Goal: Task Accomplishment & Management: Complete application form

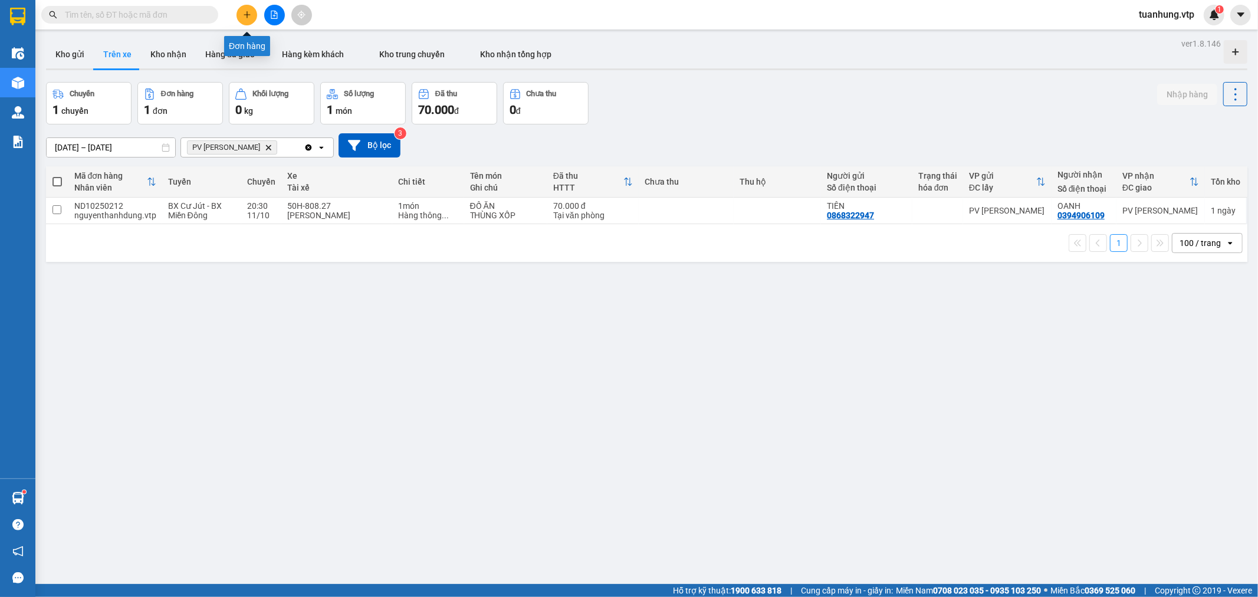
click at [248, 16] on icon "plus" at bounding box center [247, 15] width 8 height 8
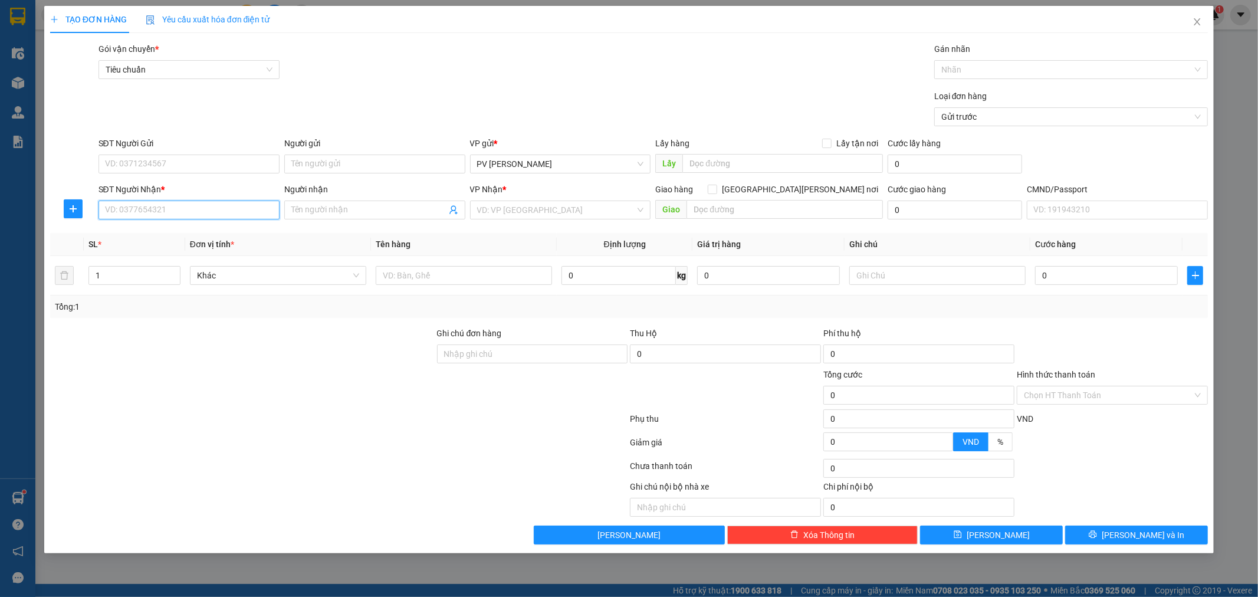
click at [196, 209] on input "SĐT Người Nhận *" at bounding box center [189, 210] width 181 height 19
click at [183, 231] on div "0837777048 - minh" at bounding box center [189, 233] width 167 height 13
type input "0837777048"
type input "minh"
type input "0837777048"
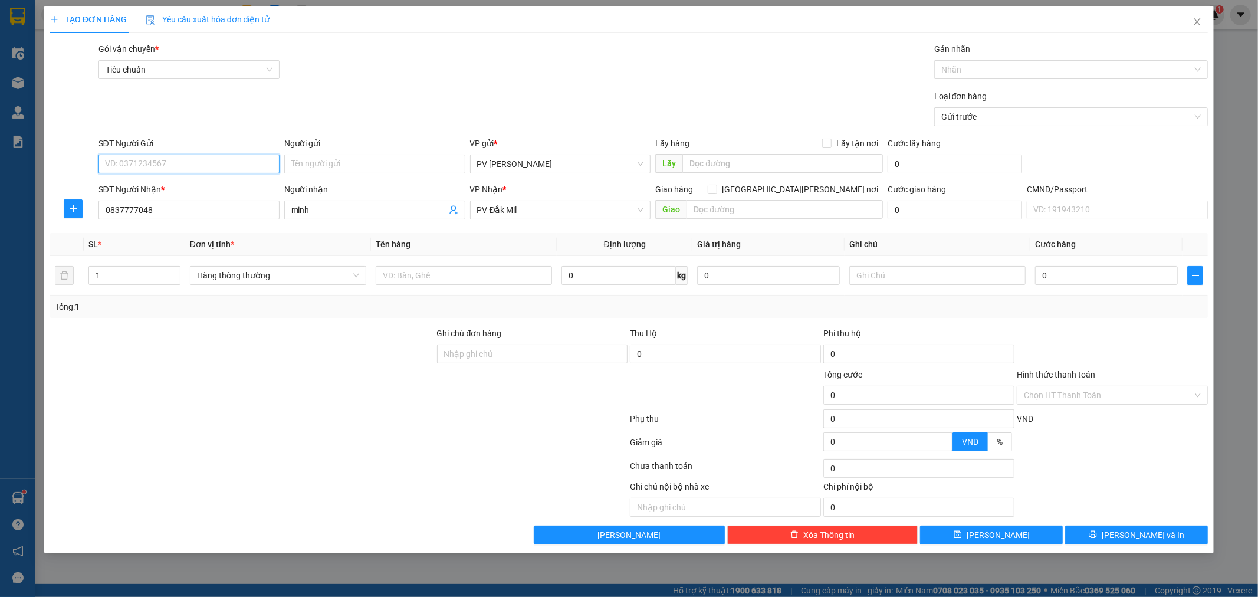
click at [231, 168] on input "SĐT Người Gửi" at bounding box center [189, 164] width 181 height 19
click at [222, 179] on div "0536942588 - mẫn" at bounding box center [189, 187] width 181 height 19
type input "0536942588"
type input "mẫn"
click at [747, 214] on input "text" at bounding box center [785, 209] width 196 height 19
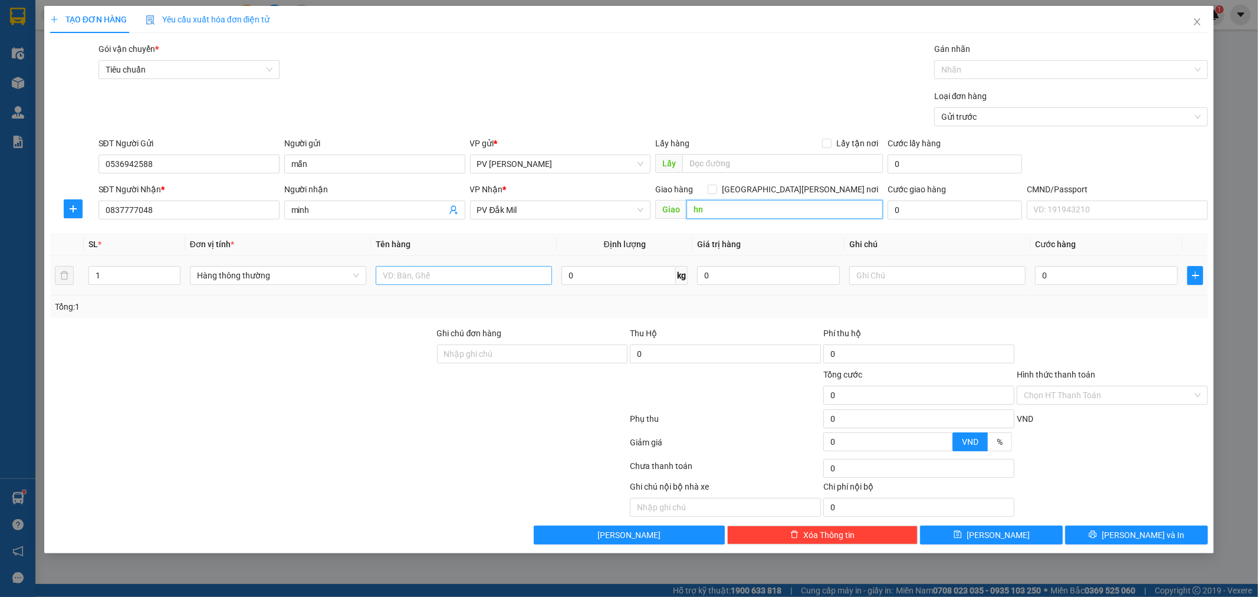
type input "hn"
click at [431, 271] on input "text" at bounding box center [464, 275] width 176 height 19
type input "pk"
type input "gói"
type input "3"
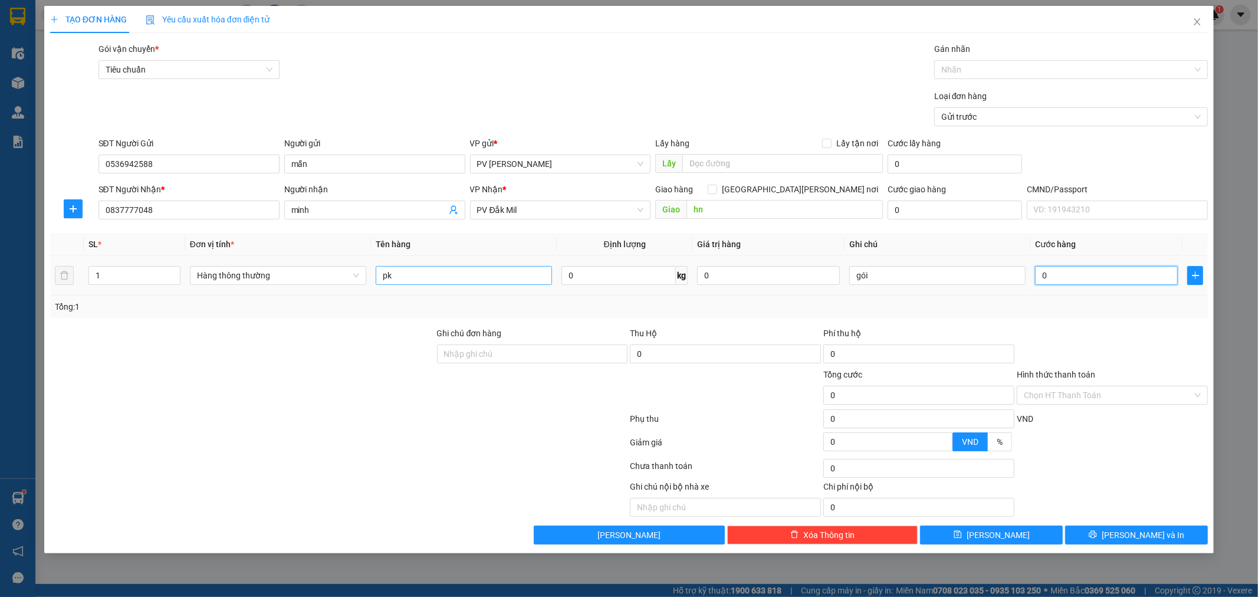
type input "3"
type input "30"
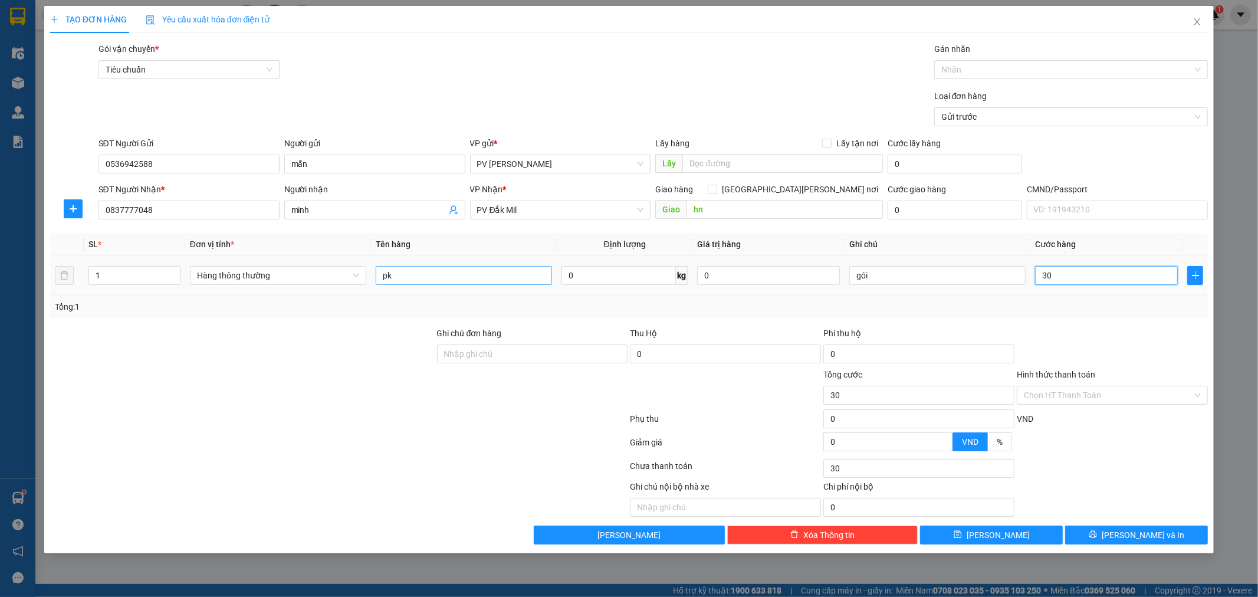
type input "300"
type input "3.000"
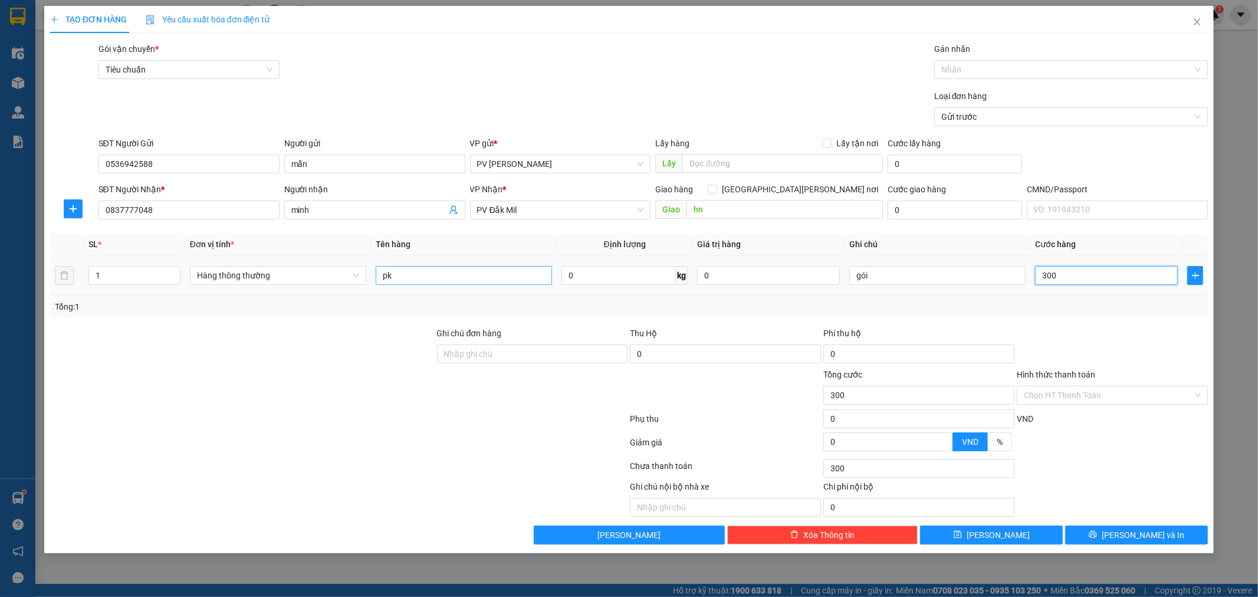
type input "3.000"
type input "30.000"
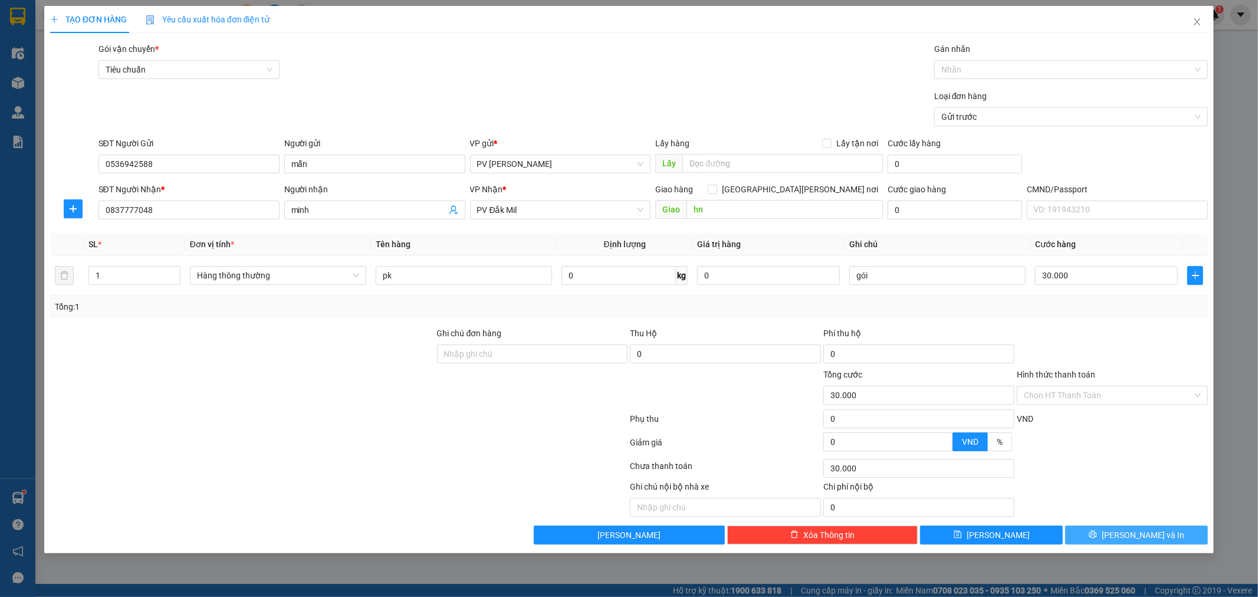
click at [1169, 532] on button "[PERSON_NAME] và In" at bounding box center [1136, 535] width 143 height 19
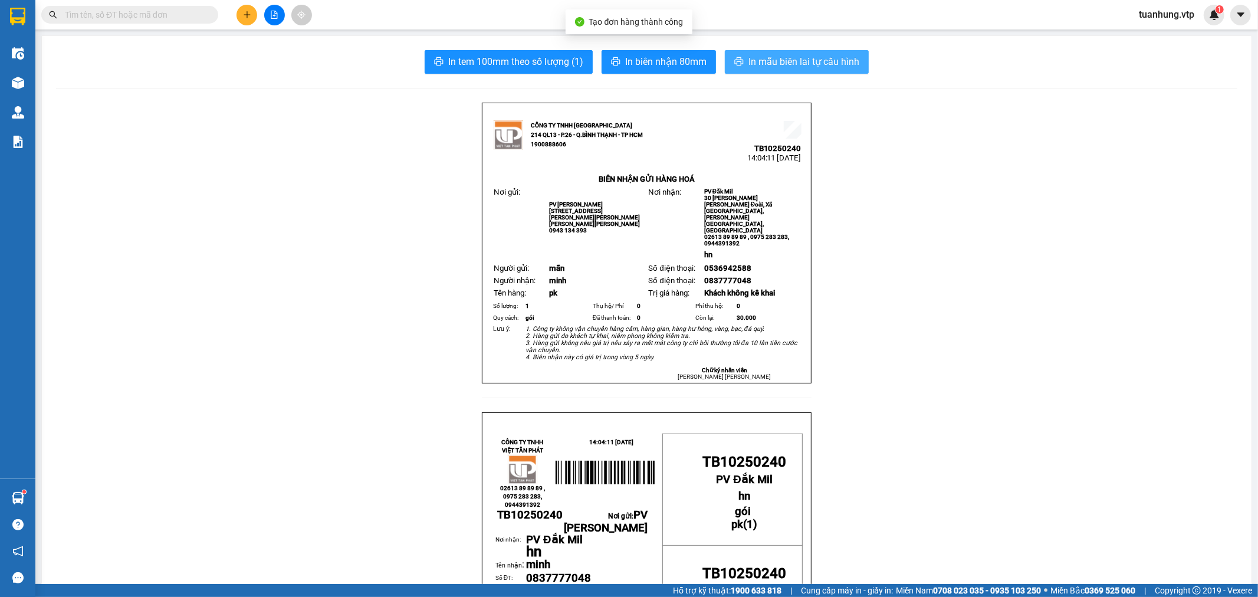
click at [763, 60] on span "In mẫu biên lai tự cấu hình" at bounding box center [804, 61] width 111 height 15
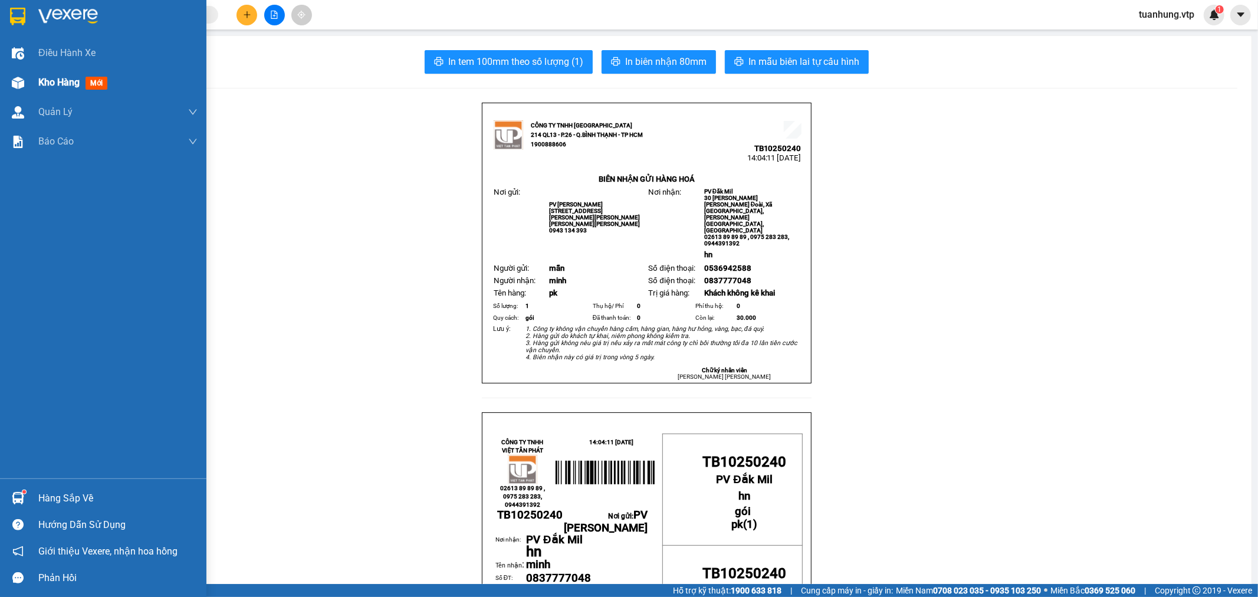
click at [19, 81] on img at bounding box center [18, 83] width 12 height 12
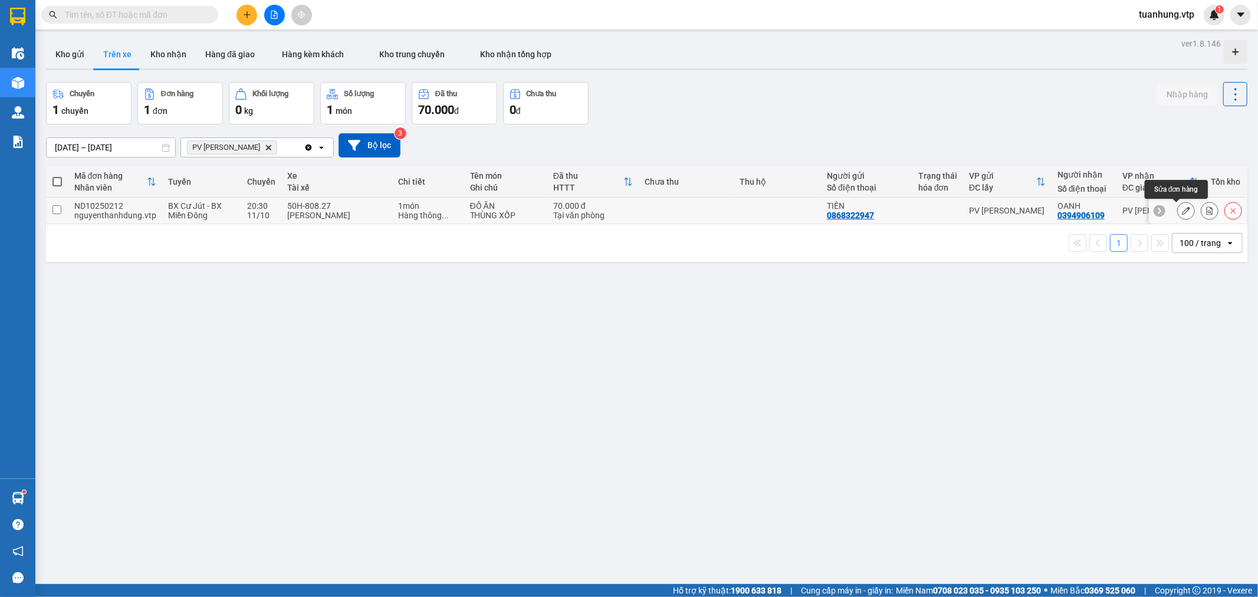
click at [1182, 210] on icon at bounding box center [1186, 210] width 8 height 8
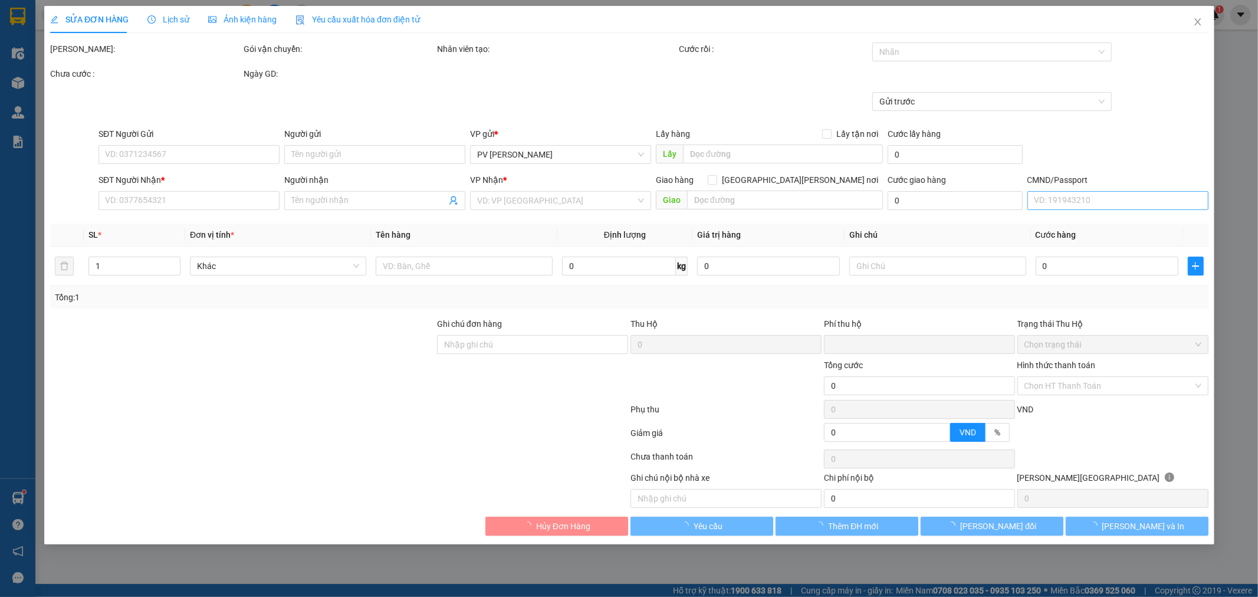
type input "0868322947"
type input "TIÊN"
type input "0394906109"
type input "OANH"
type input "0"
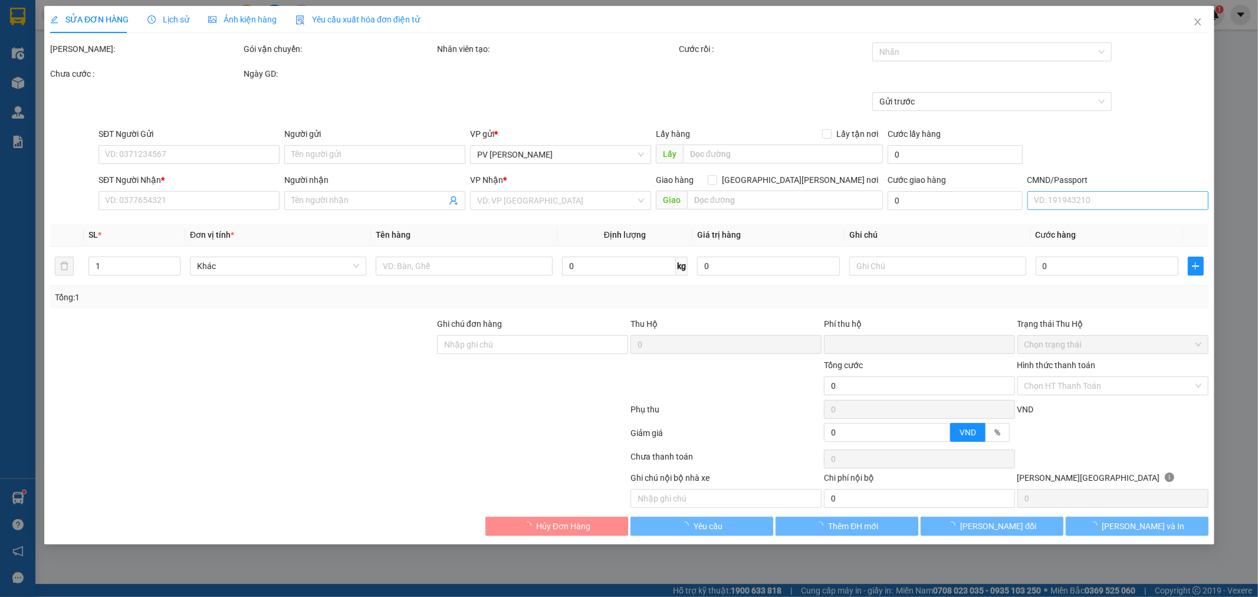
type input "70.000"
type input "3.500"
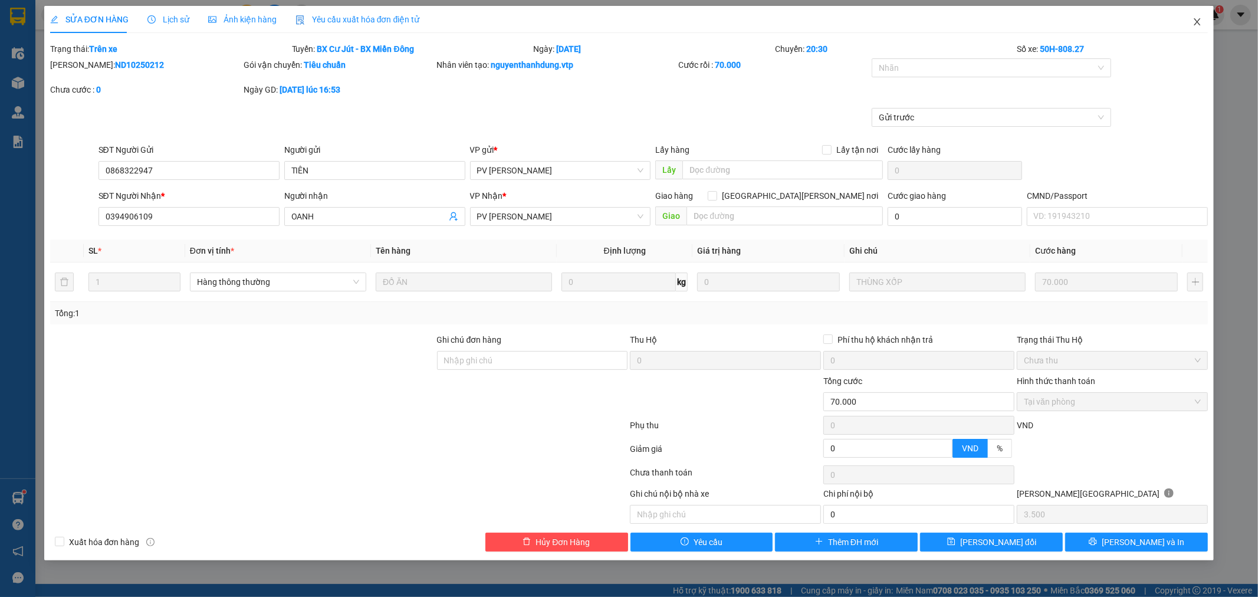
click at [1196, 24] on icon "close" at bounding box center [1198, 21] width 6 height 7
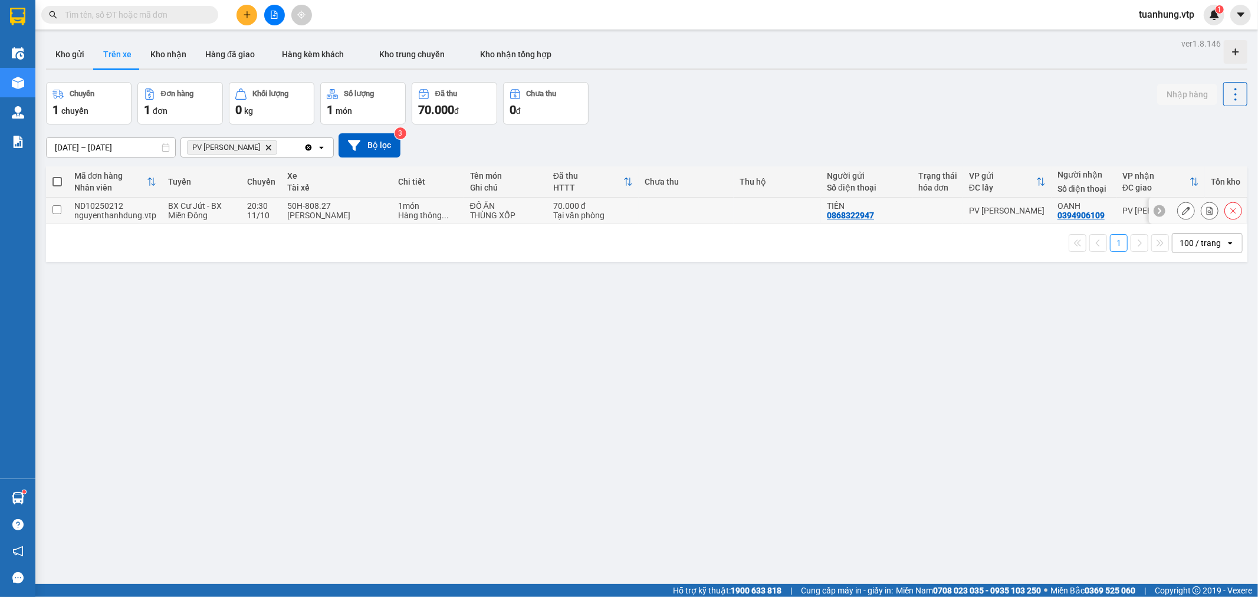
click at [290, 211] on div "[PERSON_NAME]" at bounding box center [336, 215] width 99 height 9
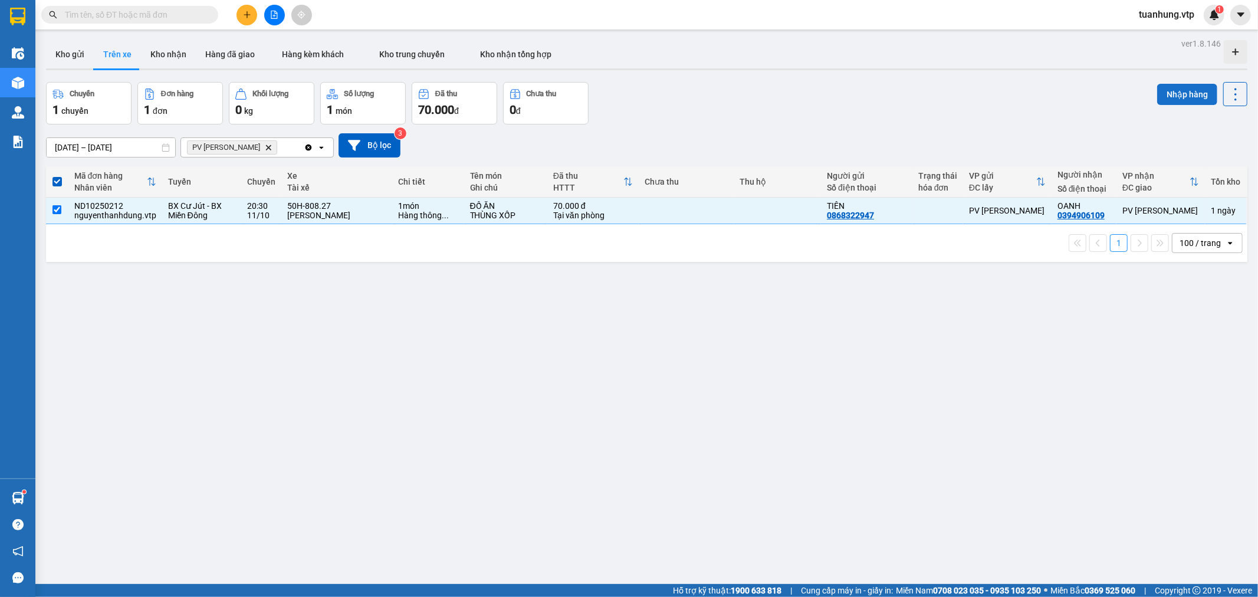
click at [1186, 90] on button "Nhập hàng" at bounding box center [1188, 94] width 60 height 21
checkbox input "false"
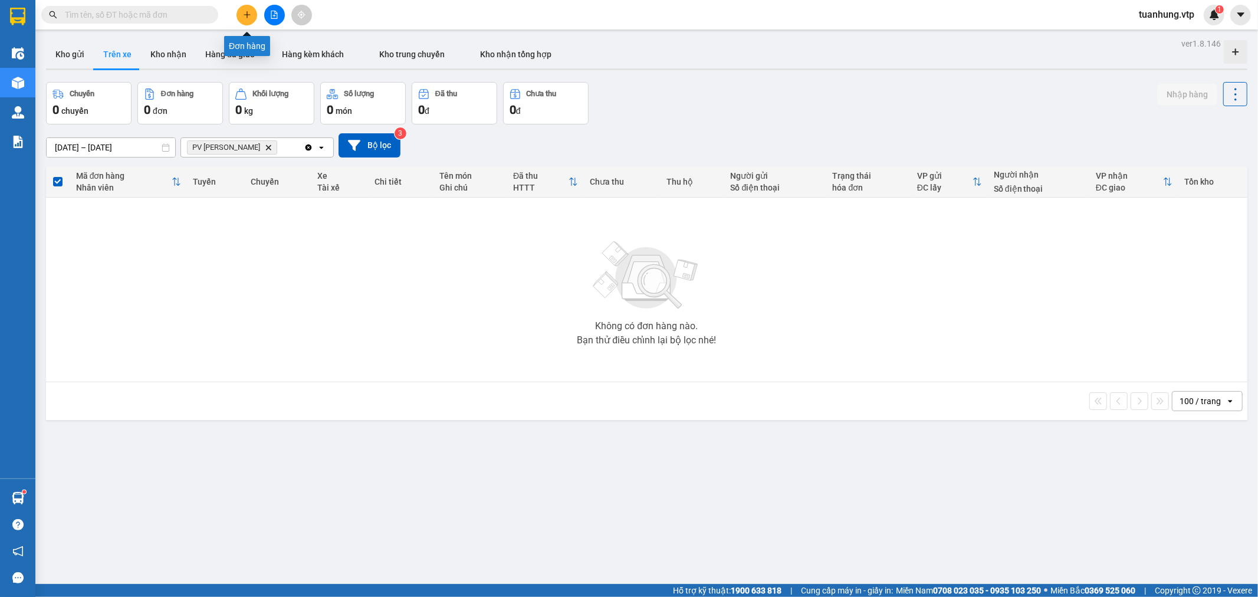
click at [242, 6] on button at bounding box center [247, 15] width 21 height 21
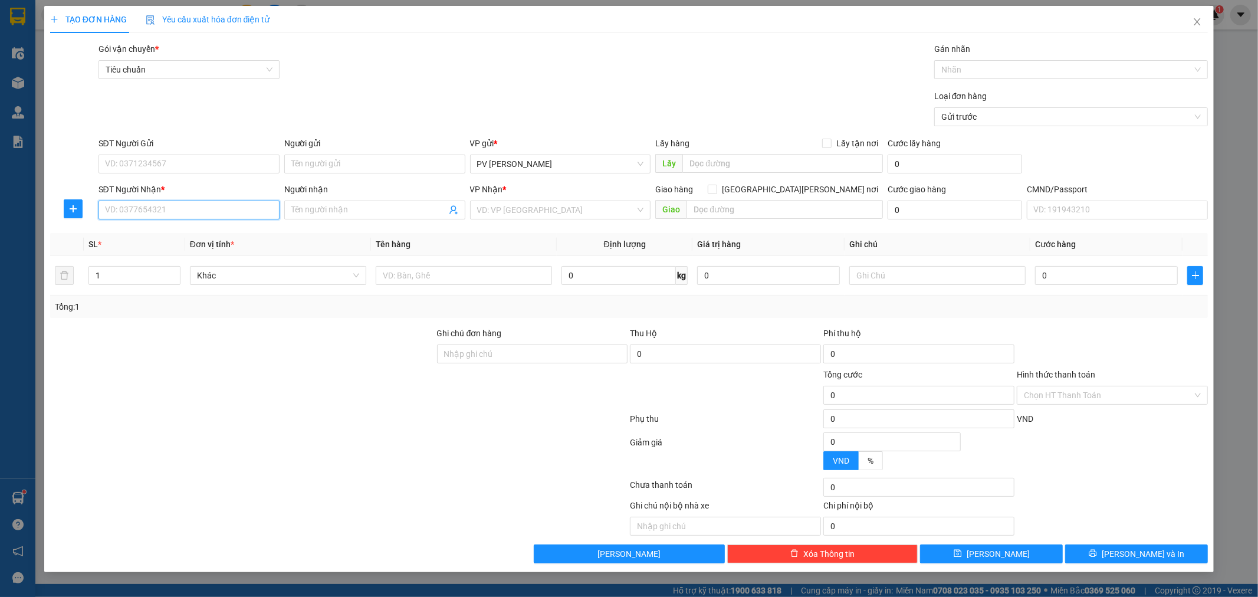
click at [211, 215] on input "SĐT Người Nhận *" at bounding box center [189, 210] width 181 height 19
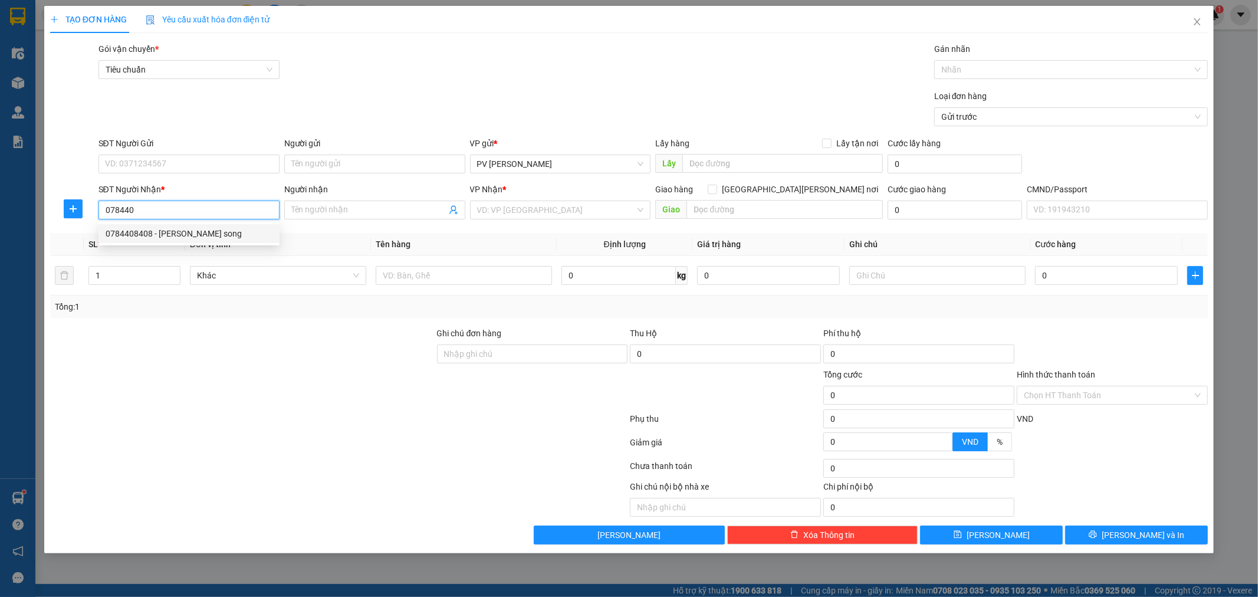
click at [204, 232] on div "0784408408 - [PERSON_NAME] song" at bounding box center [189, 233] width 167 height 13
type input "0784408408"
type input "nk đăk song"
type input "hn"
type input "0784408408"
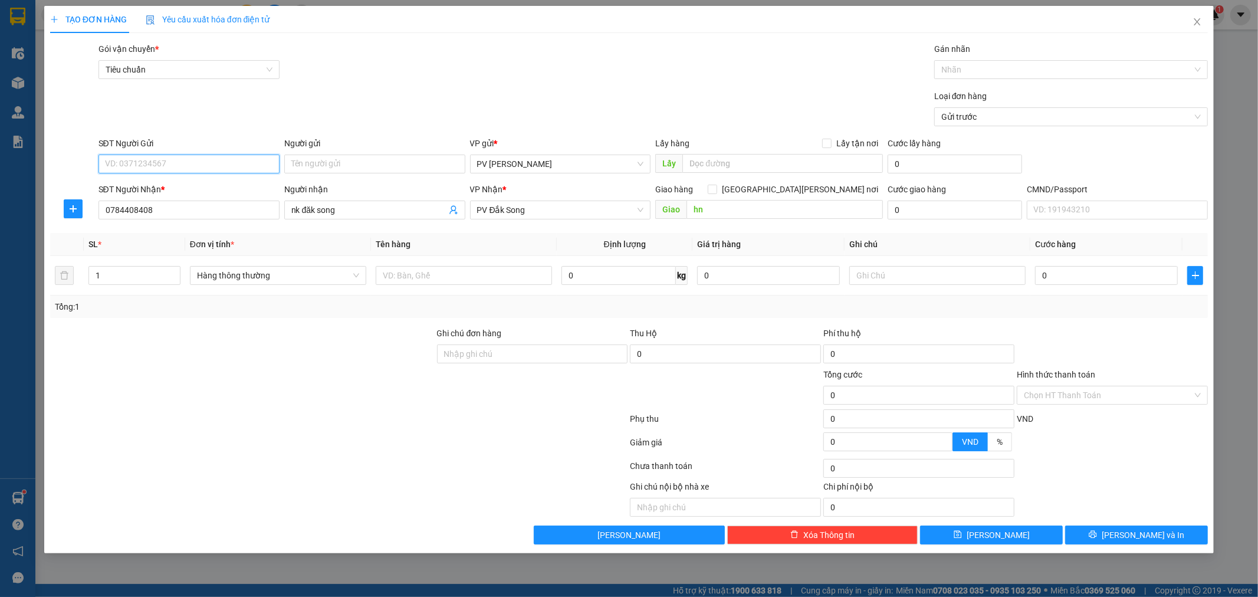
click at [242, 166] on input "SĐT Người Gửi" at bounding box center [189, 164] width 181 height 19
click at [226, 181] on div "0877404595 - tb" at bounding box center [189, 187] width 167 height 13
type input "0877404595"
type input "tb"
click at [516, 278] on input "text" at bounding box center [464, 275] width 176 height 19
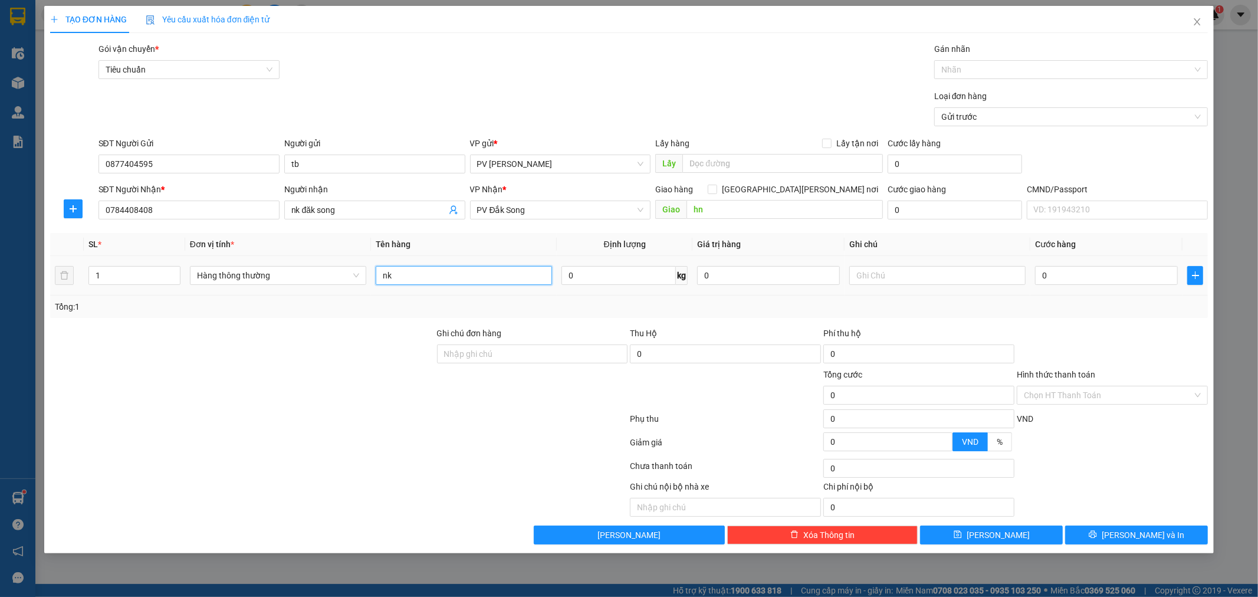
type input "nk"
type input "h"
type input "3"
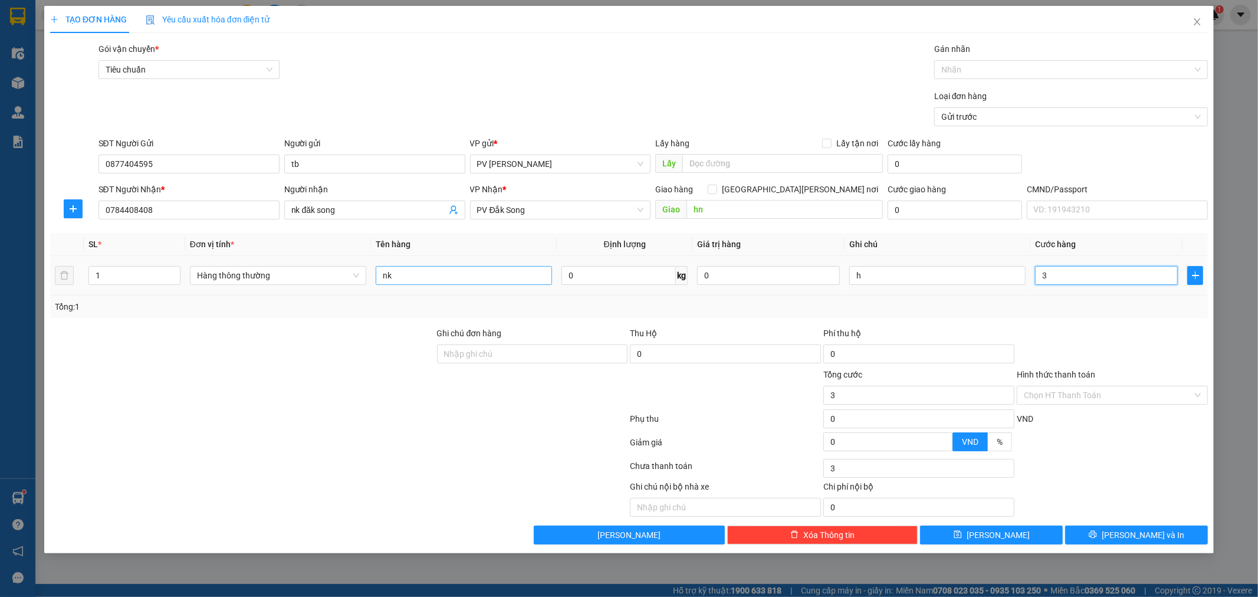
type input "30"
type input "300"
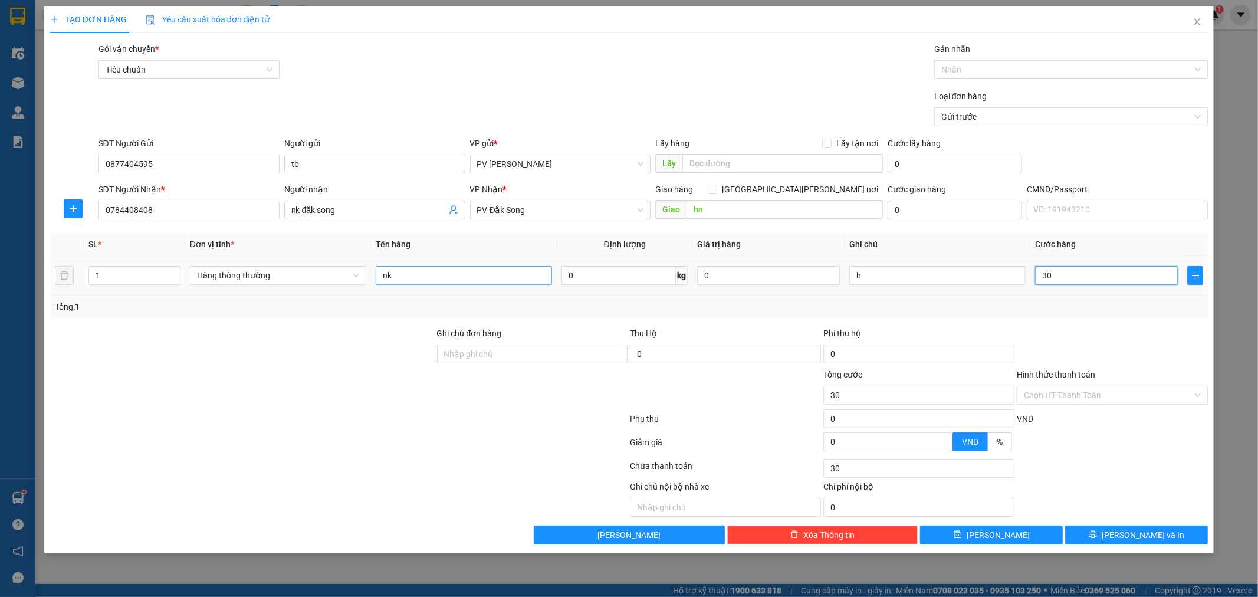
type input "300"
type input "3.000"
type input "30.000"
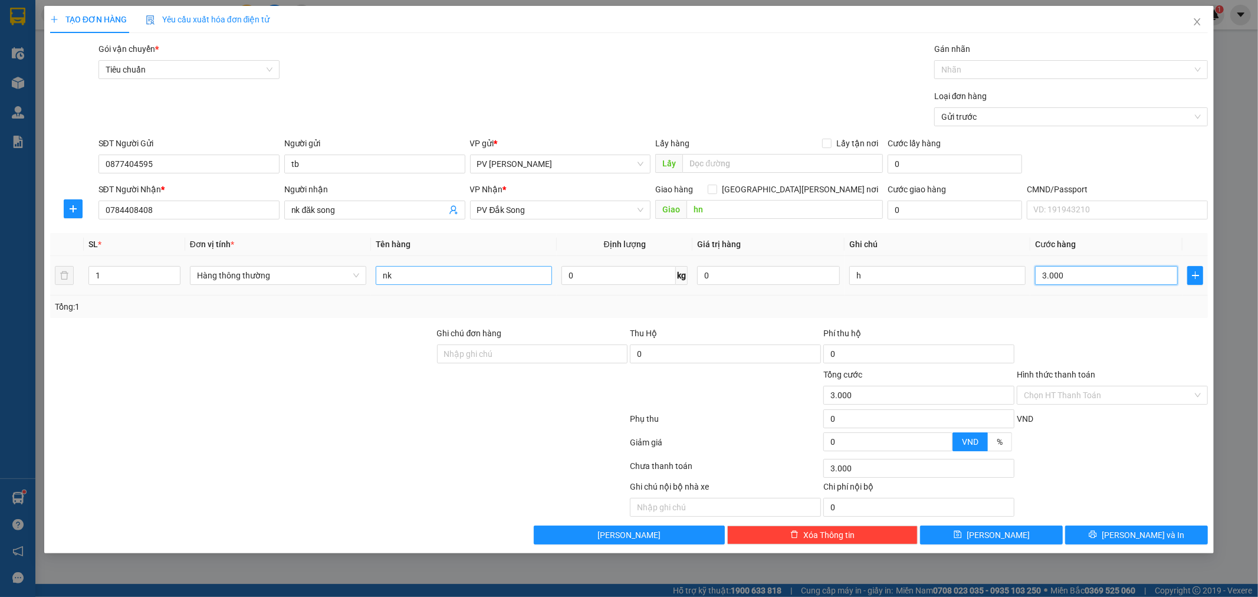
type input "30.000"
click at [1127, 533] on span "[PERSON_NAME] và In" at bounding box center [1143, 535] width 83 height 13
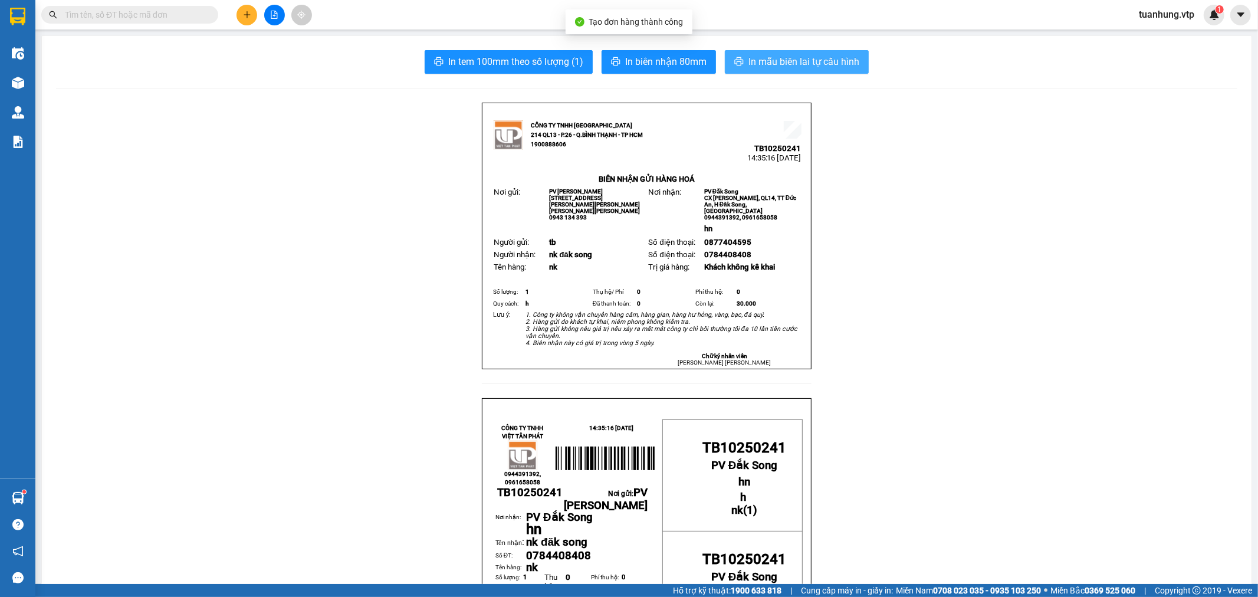
click at [749, 56] on span "In mẫu biên lai tự cấu hình" at bounding box center [804, 61] width 111 height 15
click at [251, 21] on button at bounding box center [247, 15] width 21 height 21
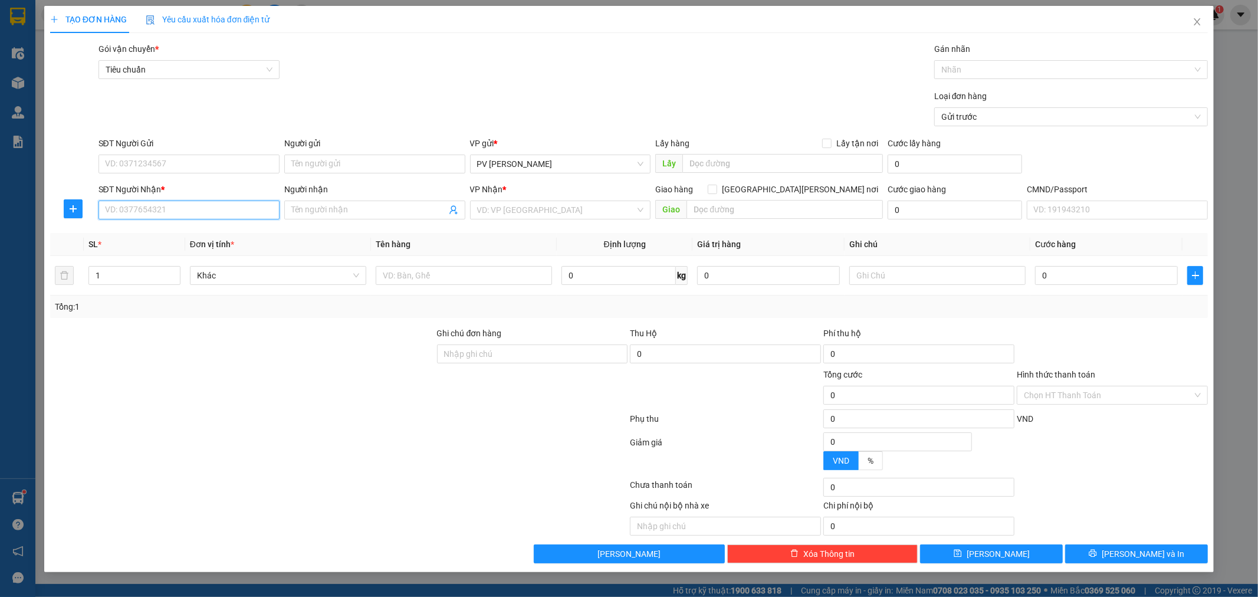
click at [222, 210] on input "SĐT Người Nhận *" at bounding box center [189, 210] width 181 height 19
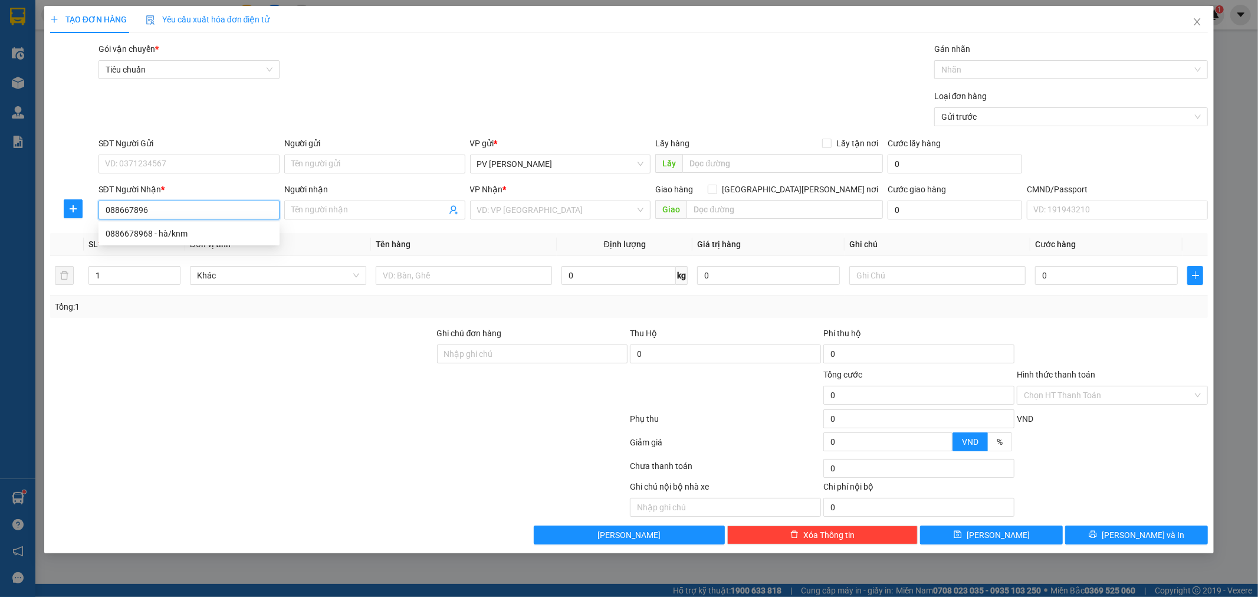
type input "0886678968"
click at [190, 228] on div "0886678968 - hà/knm" at bounding box center [189, 233] width 167 height 13
type input "hà/knm"
type input "hn"
type input "0886678968"
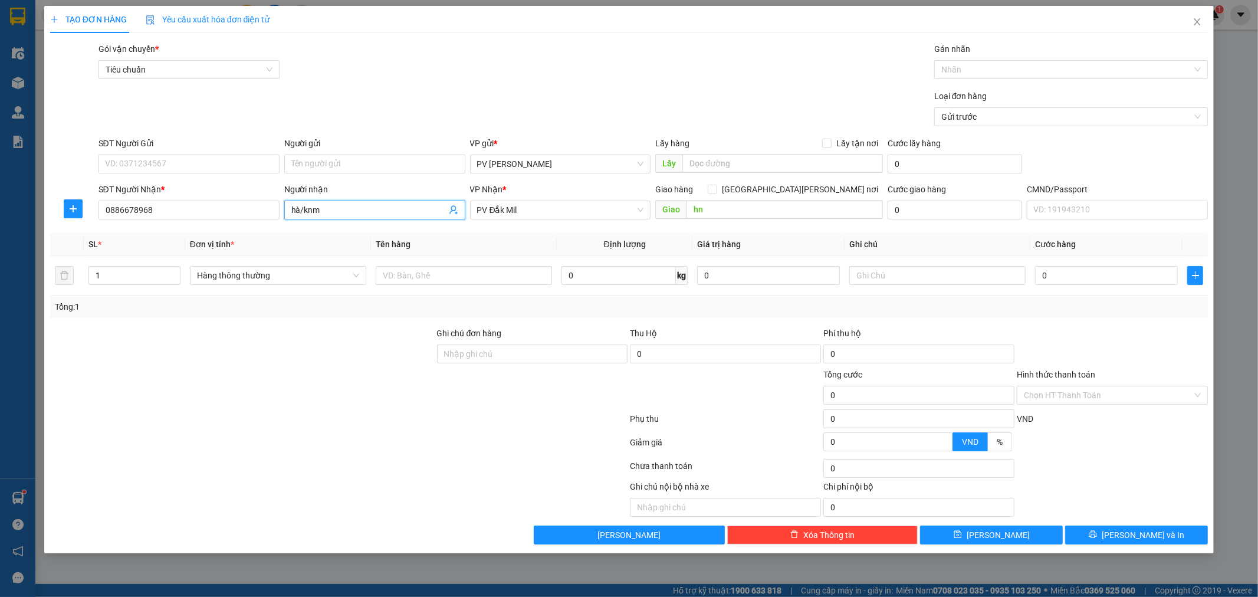
click at [340, 209] on input "hà/knm" at bounding box center [368, 210] width 155 height 13
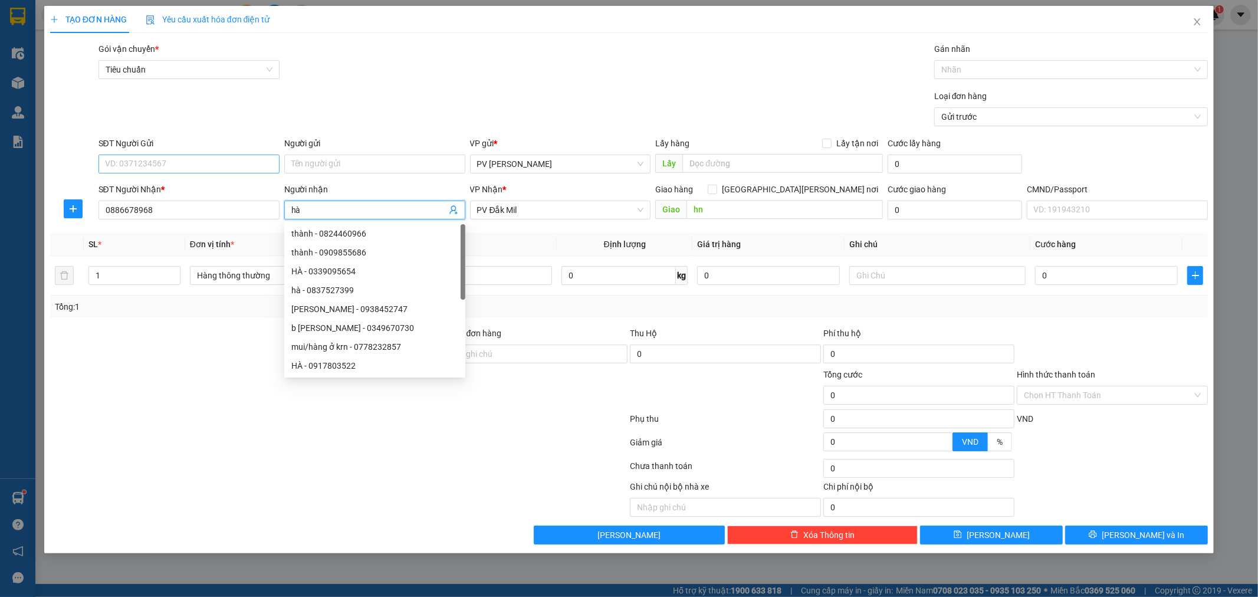
type input "hà"
click at [227, 163] on input "SĐT Người Gửi" at bounding box center [189, 164] width 181 height 19
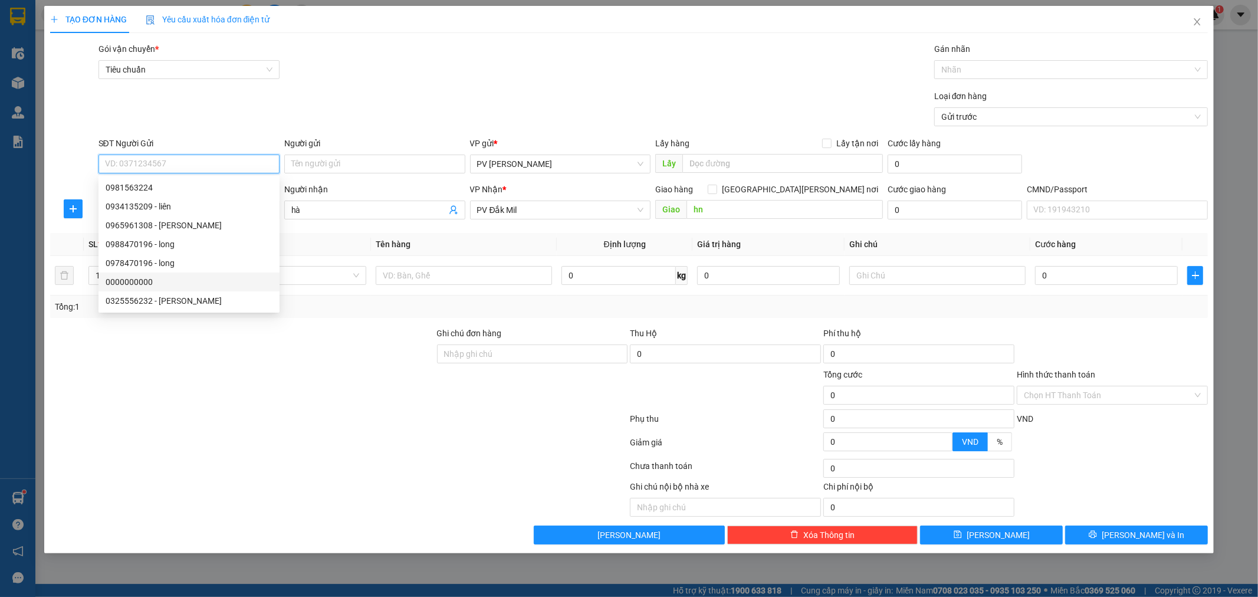
click at [158, 276] on div "0000000000" at bounding box center [189, 282] width 167 height 13
type input "0000000000"
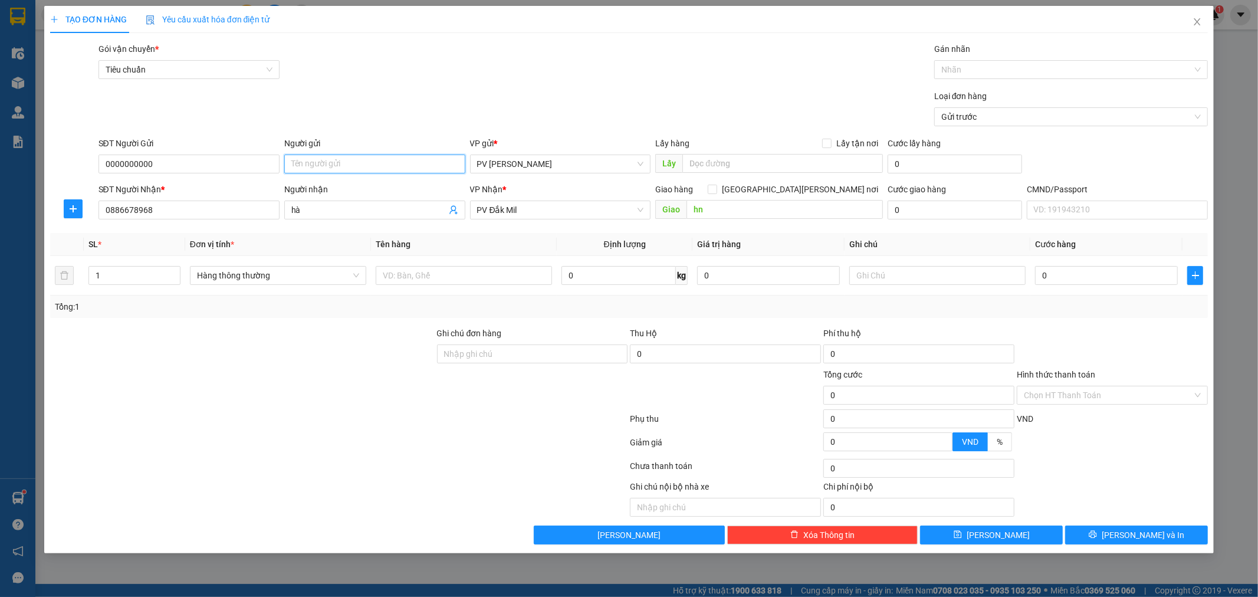
click at [342, 164] on input "Người gửi" at bounding box center [374, 164] width 181 height 19
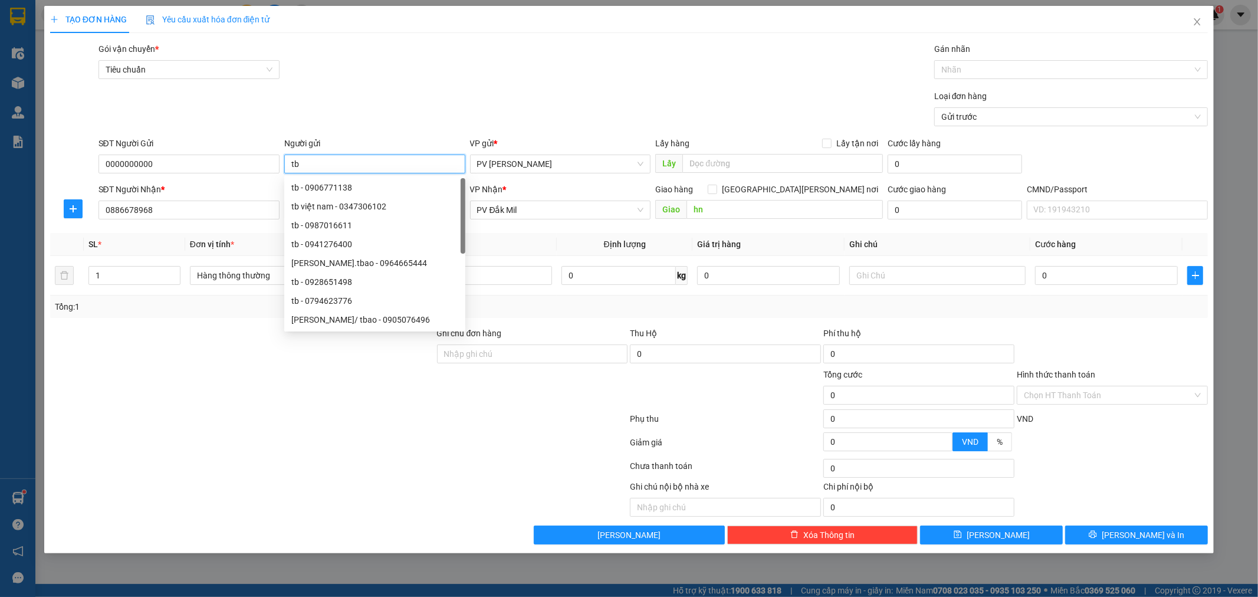
type input "tb"
click at [225, 375] on div at bounding box center [242, 388] width 387 height 41
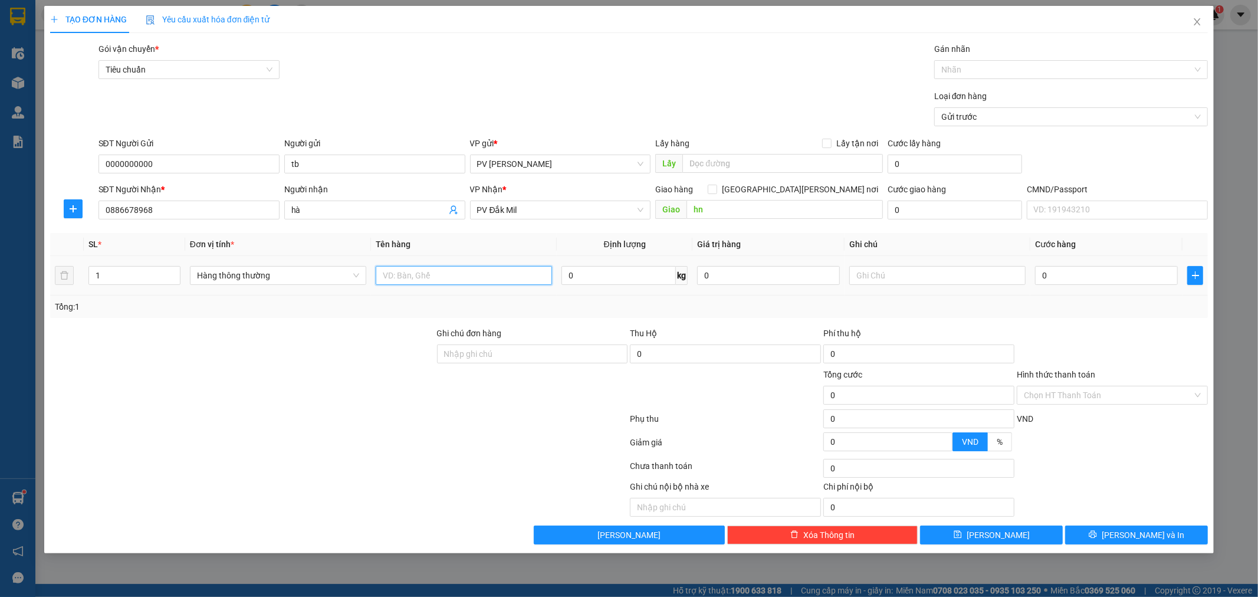
click at [398, 278] on input "text" at bounding box center [464, 275] width 176 height 19
type input "a"
type input "áo"
type input "c"
type input "4"
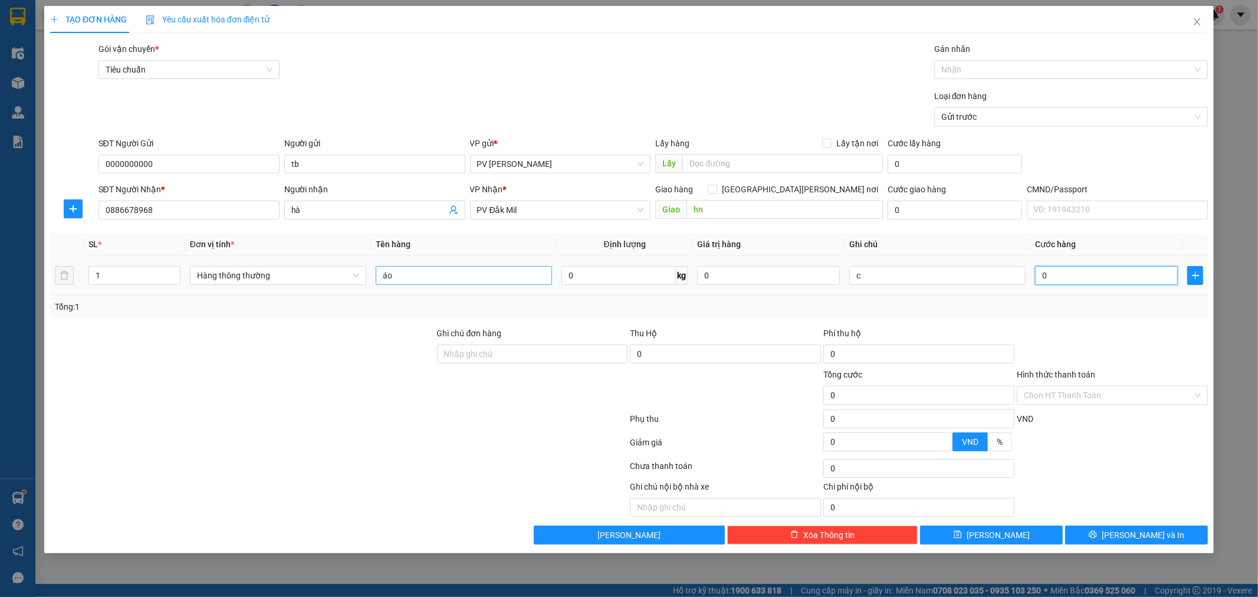
type input "4"
type input "40"
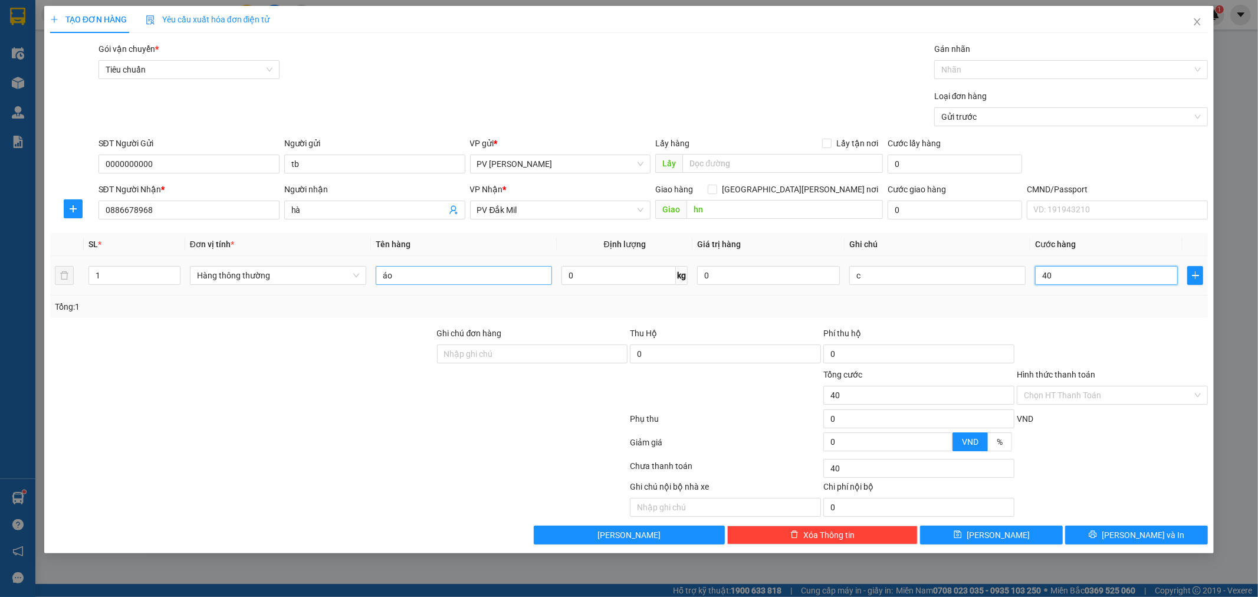
type input "400"
type input "4.000"
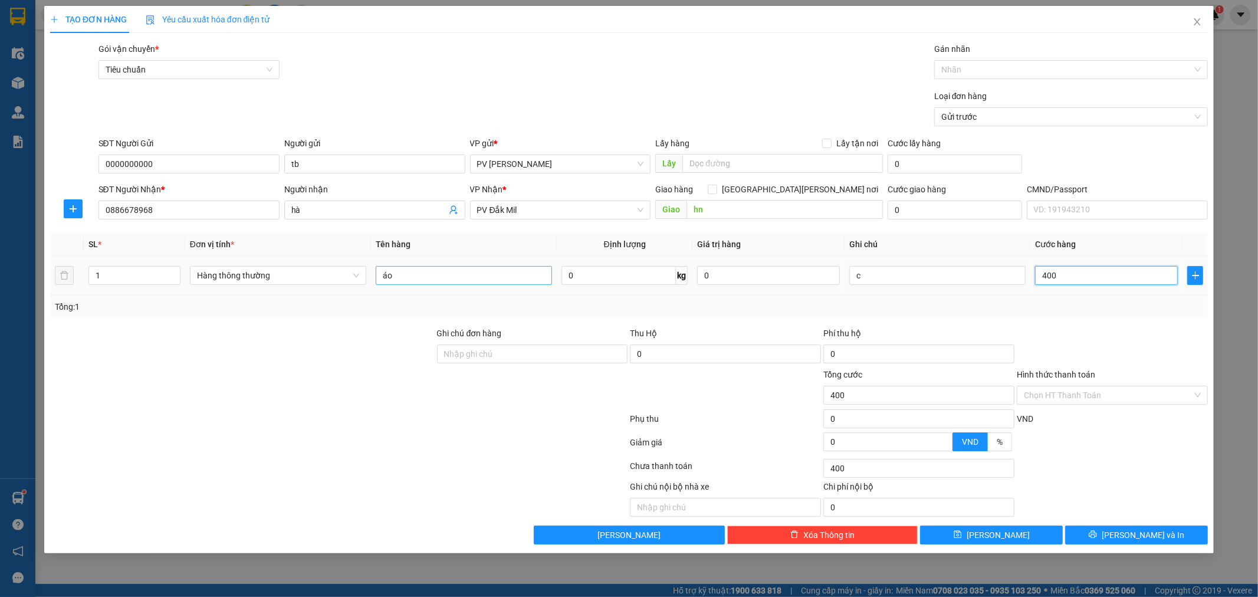
type input "4.000"
type input "40.000"
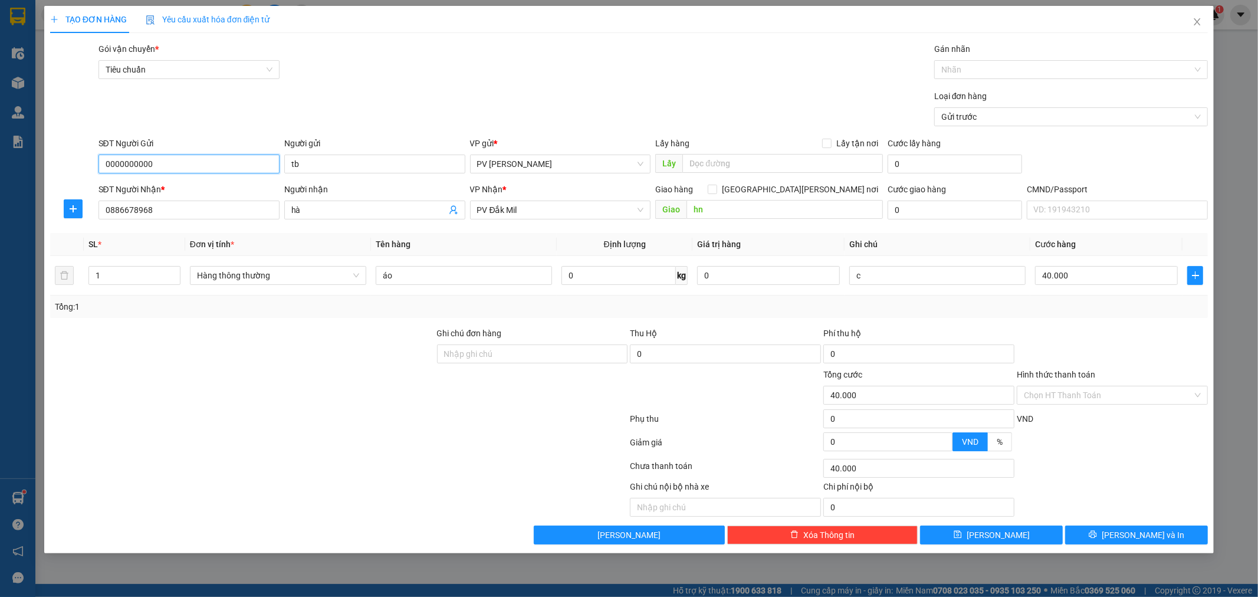
click at [255, 167] on input "0000000000" at bounding box center [189, 164] width 181 height 19
click at [176, 168] on input "0000000000" at bounding box center [189, 164] width 181 height 19
type input "0"
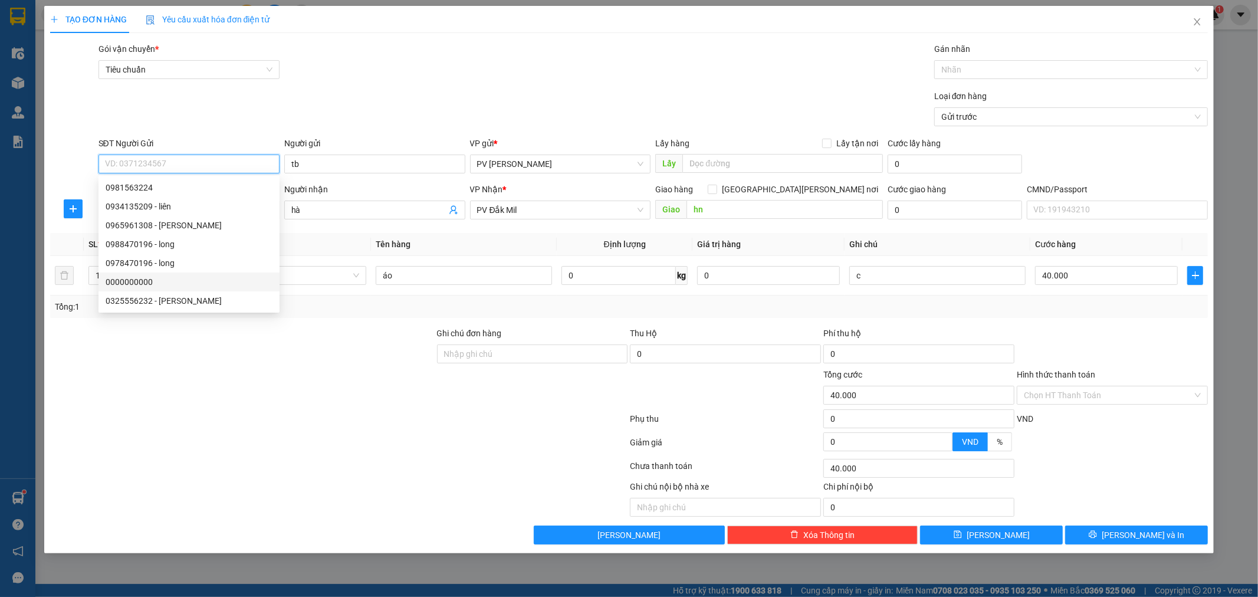
click at [162, 284] on div "0000000000" at bounding box center [189, 282] width 167 height 13
type input "0000000000"
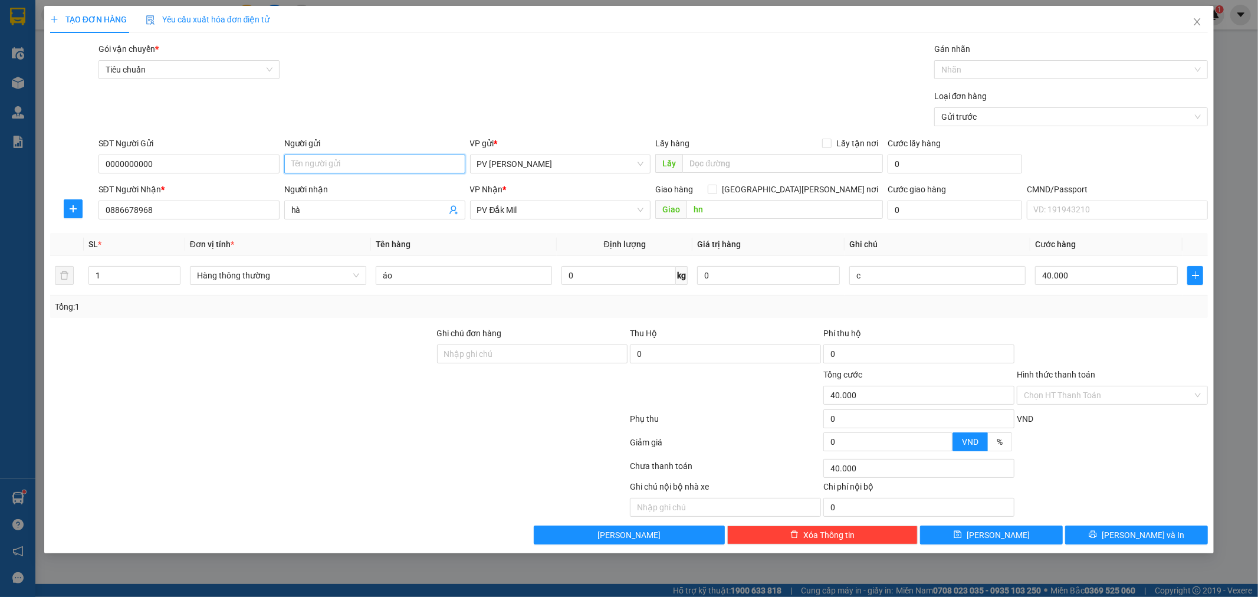
click at [392, 166] on input "Người gửi" at bounding box center [374, 164] width 181 height 19
type input "xinh"
click at [419, 424] on div at bounding box center [339, 421] width 581 height 24
click at [451, 400] on div at bounding box center [533, 388] width 194 height 41
click at [1196, 392] on div "Chọn HT Thanh Toán" at bounding box center [1112, 395] width 191 height 19
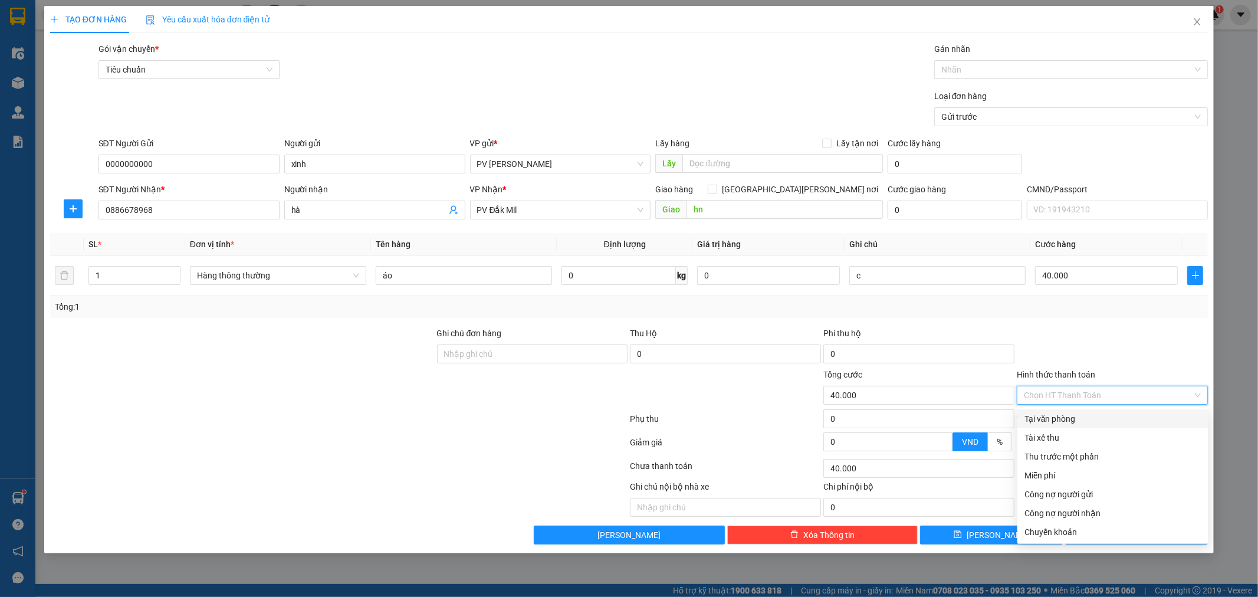
click at [1127, 421] on div "Tại văn phòng" at bounding box center [1113, 418] width 177 height 13
type input "0"
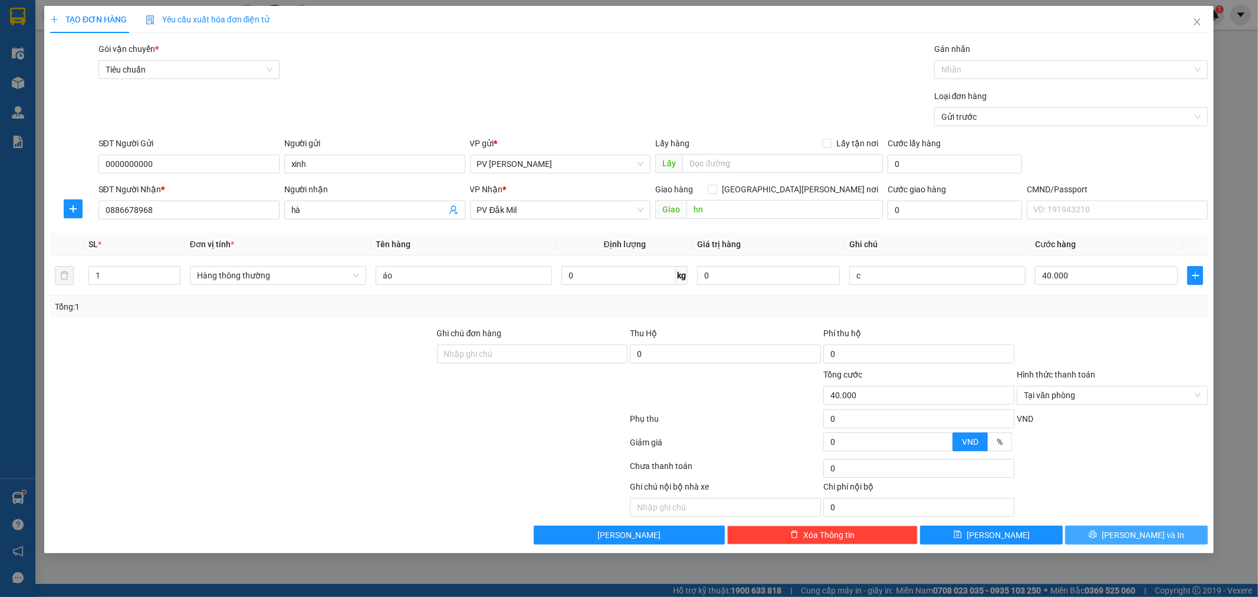
click at [1150, 533] on span "[PERSON_NAME] và In" at bounding box center [1143, 535] width 83 height 13
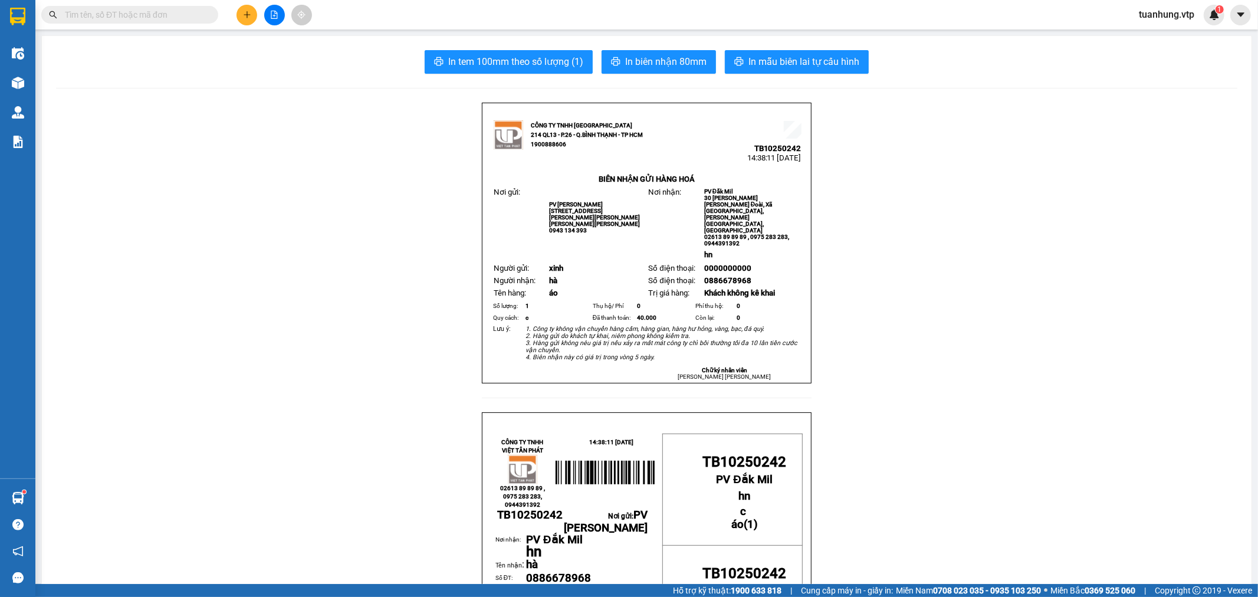
click at [830, 63] on span "In mẫu biên lai tự cấu hình" at bounding box center [804, 61] width 111 height 15
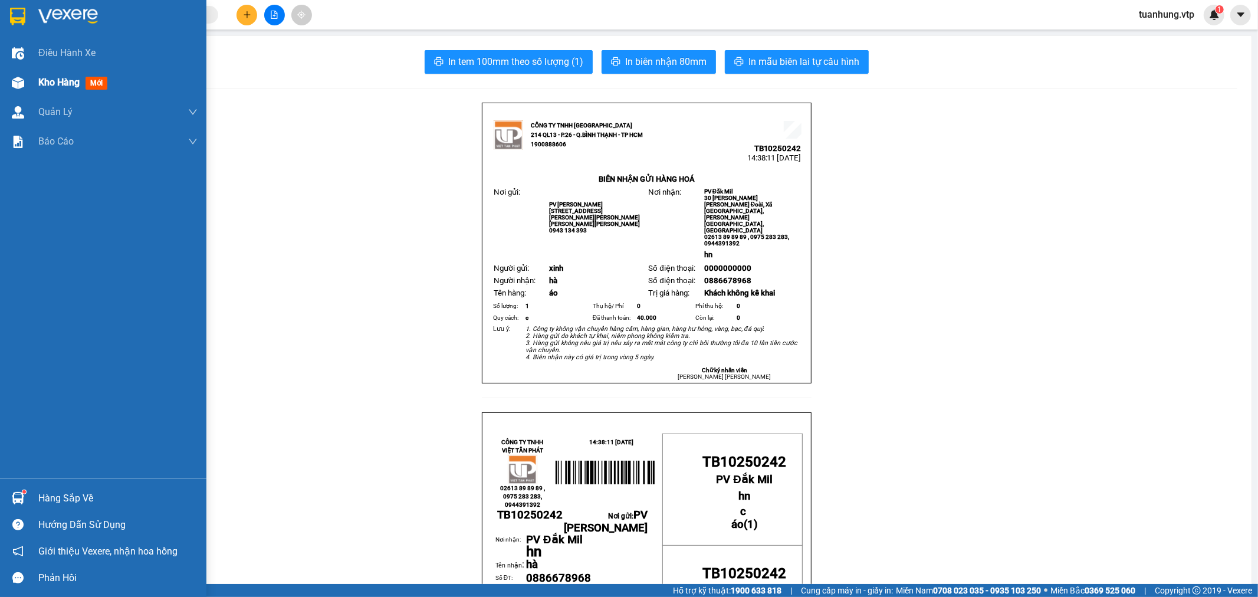
click at [57, 85] on span "Kho hàng" at bounding box center [58, 82] width 41 height 11
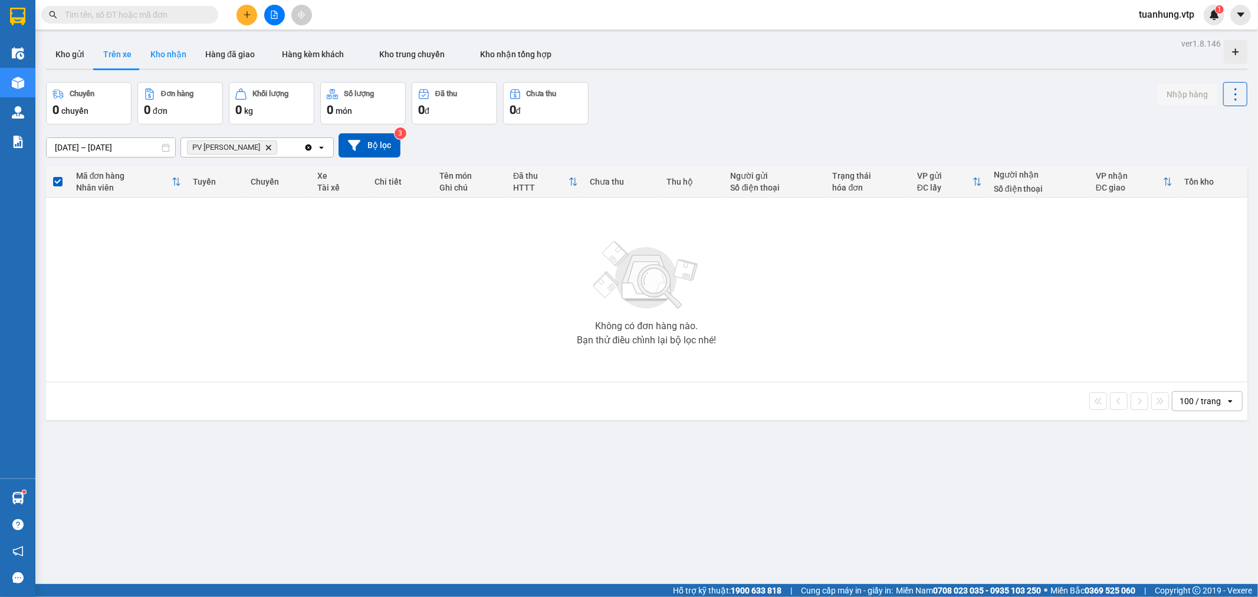
click at [156, 50] on button "Kho nhận" at bounding box center [168, 54] width 55 height 28
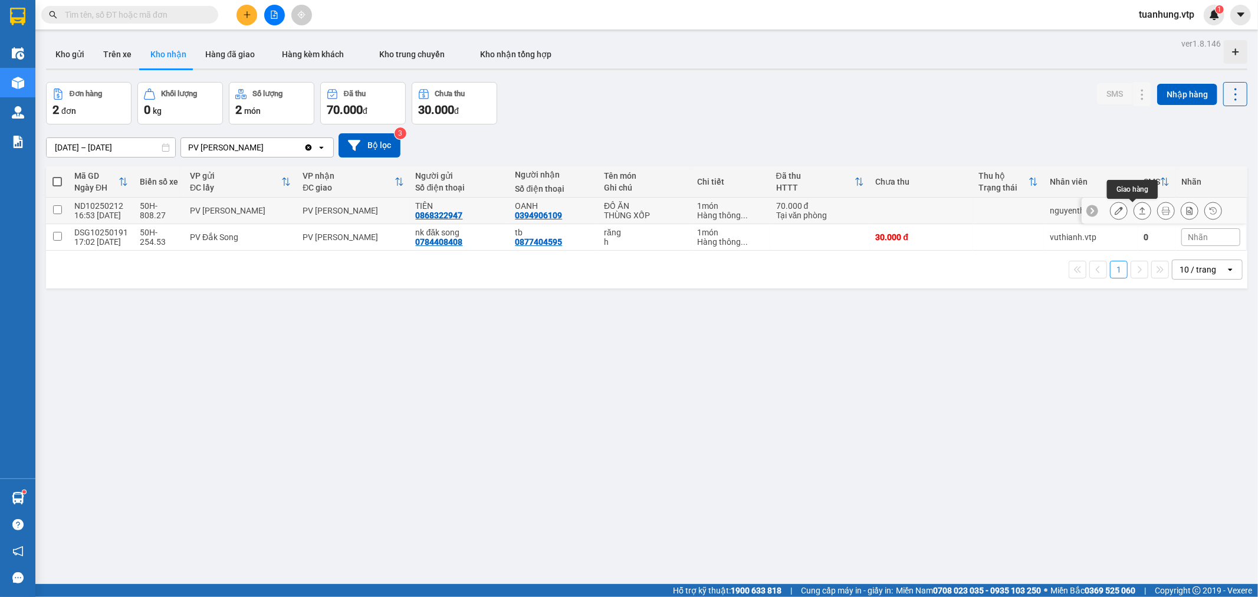
click at [1139, 209] on icon at bounding box center [1143, 210] width 8 height 8
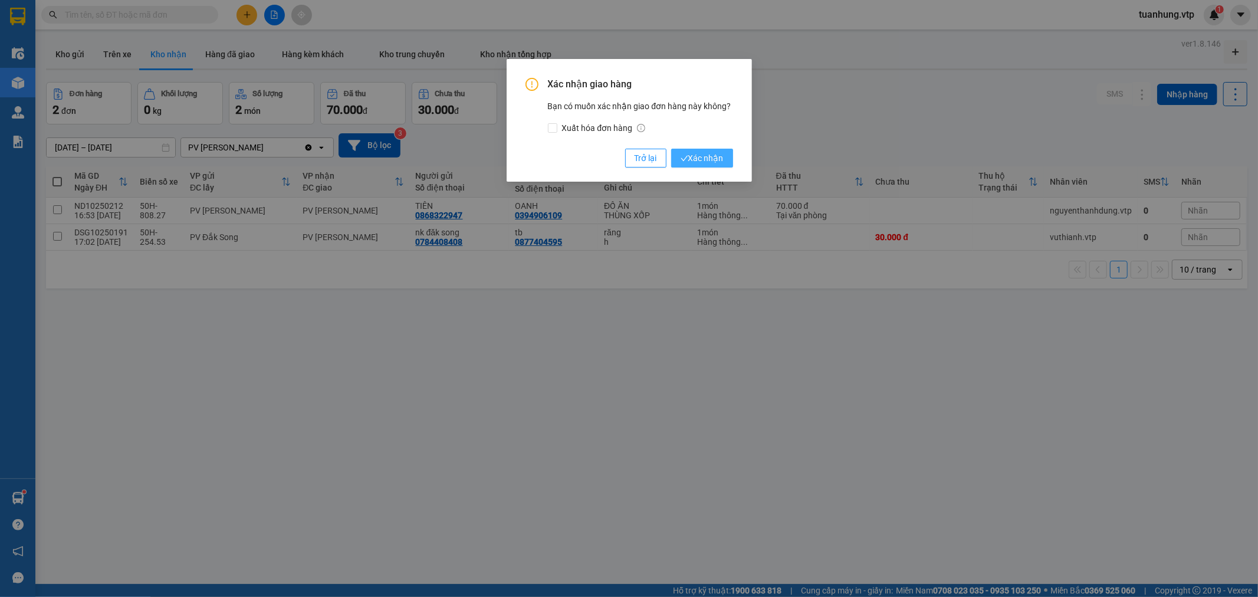
click at [717, 162] on span "Xác nhận" at bounding box center [702, 158] width 43 height 13
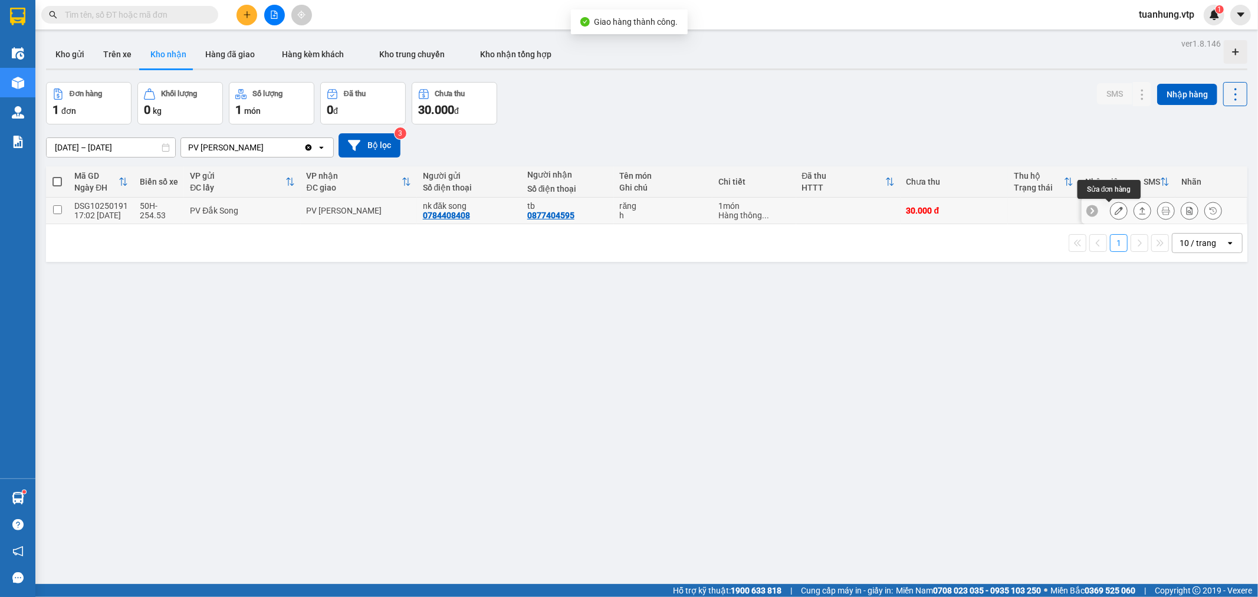
click at [1115, 211] on icon at bounding box center [1119, 210] width 8 height 8
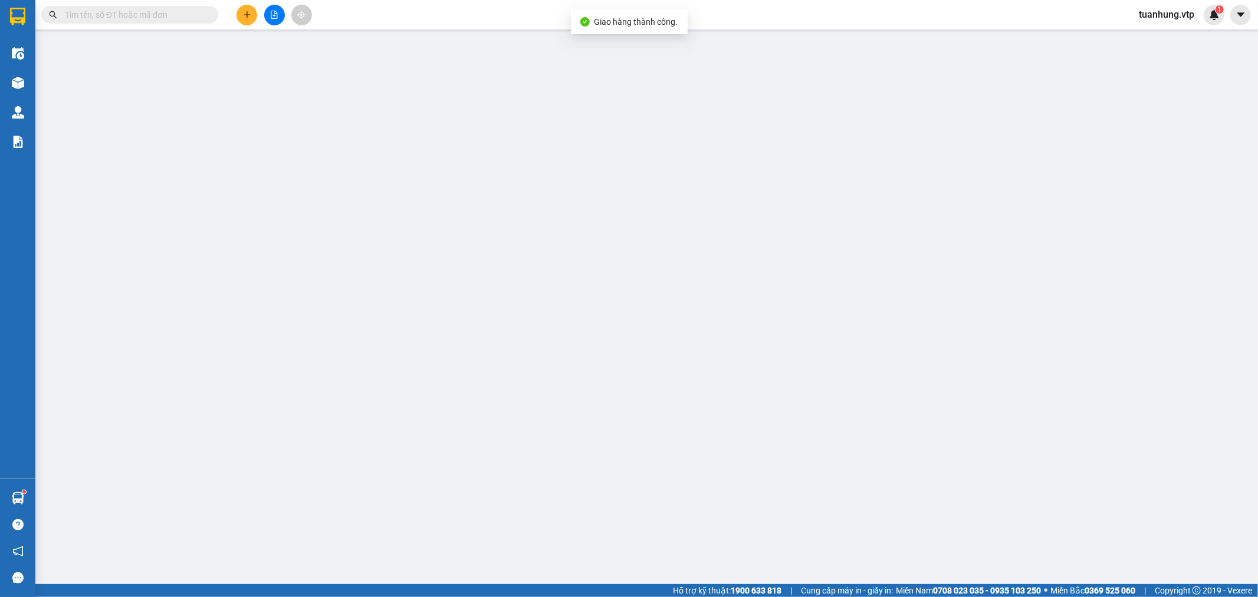
type input "0784408408"
type input "nk đăk song"
type input "0877404595"
type input "tb"
type input "0"
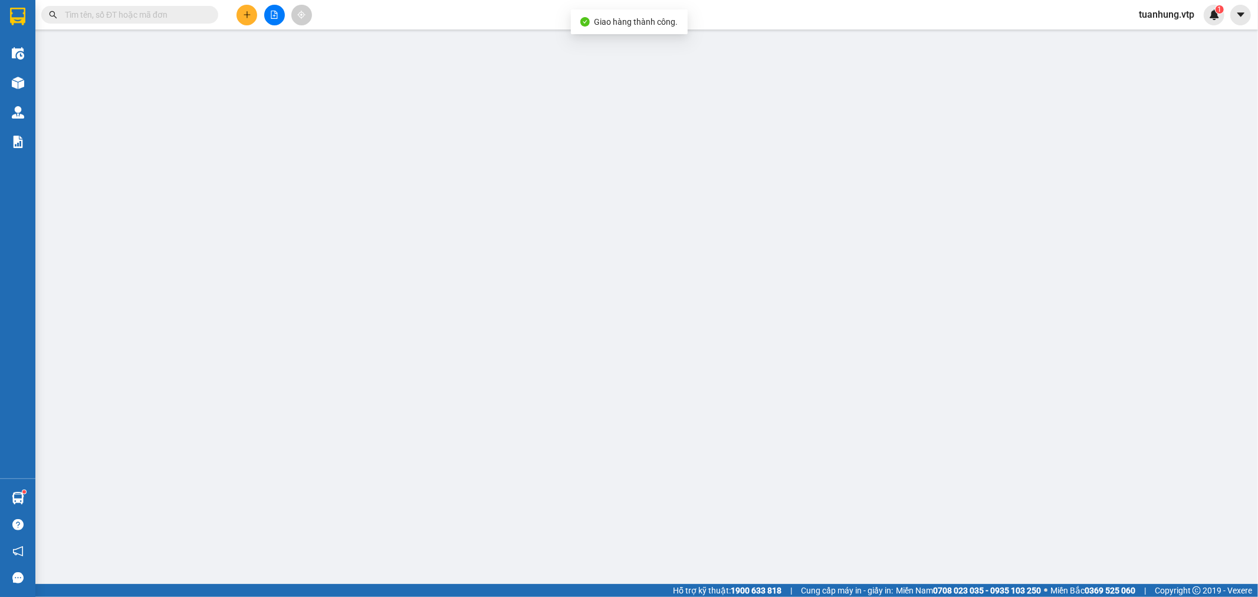
type input "30.000"
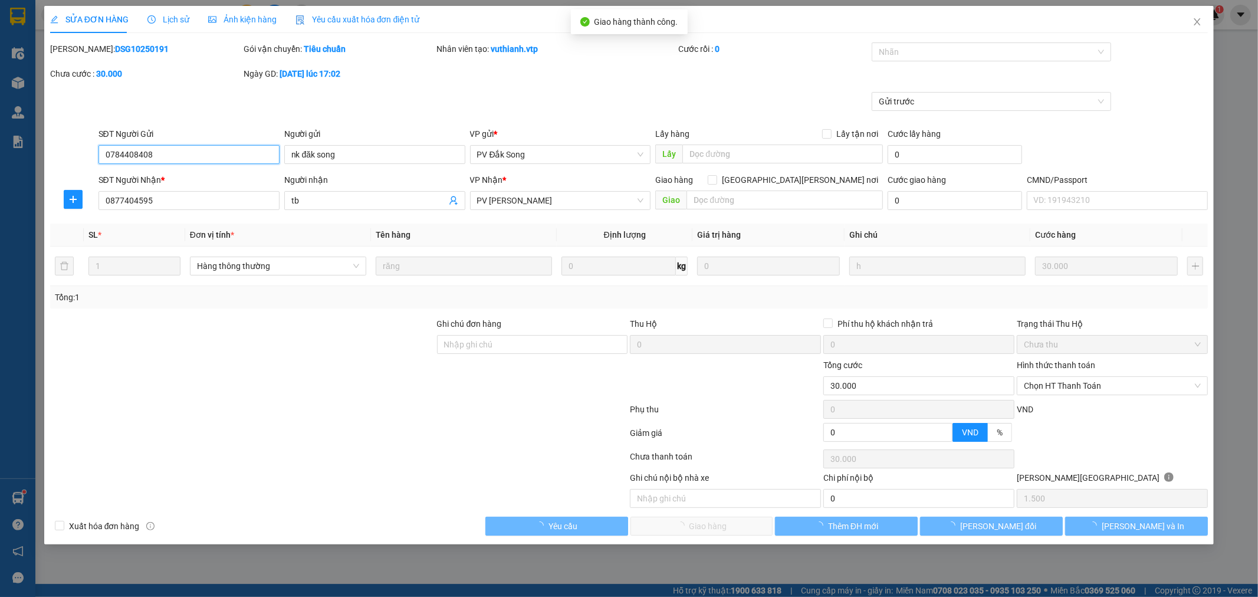
type input "1.500"
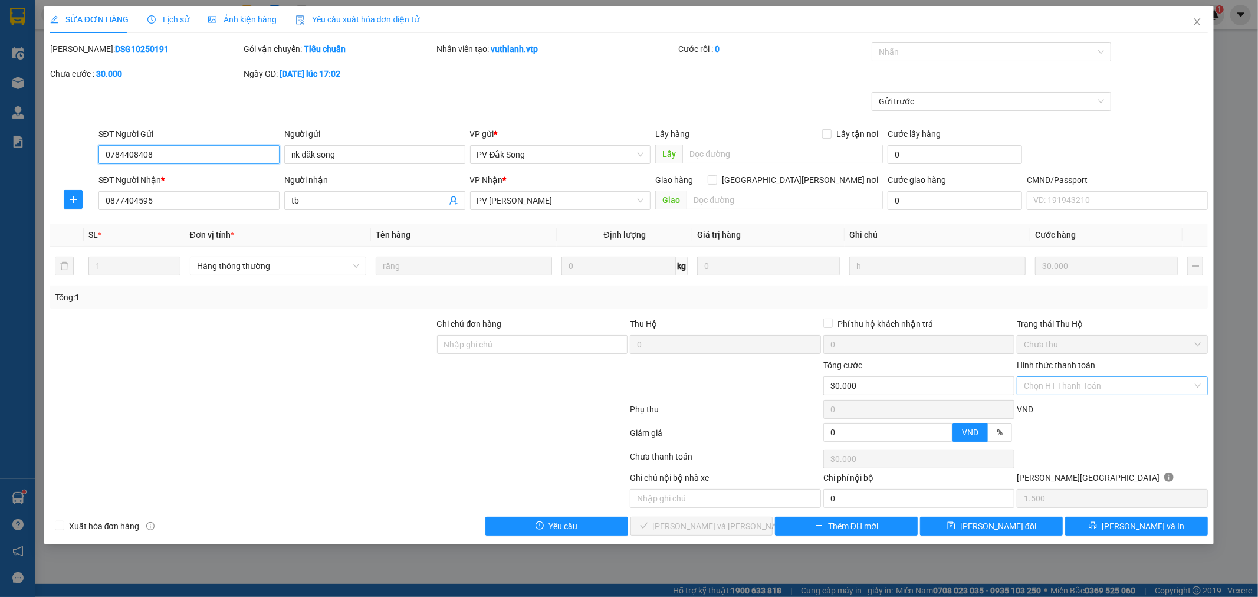
click at [1199, 381] on div "Chọn HT Thanh Toán" at bounding box center [1112, 385] width 191 height 19
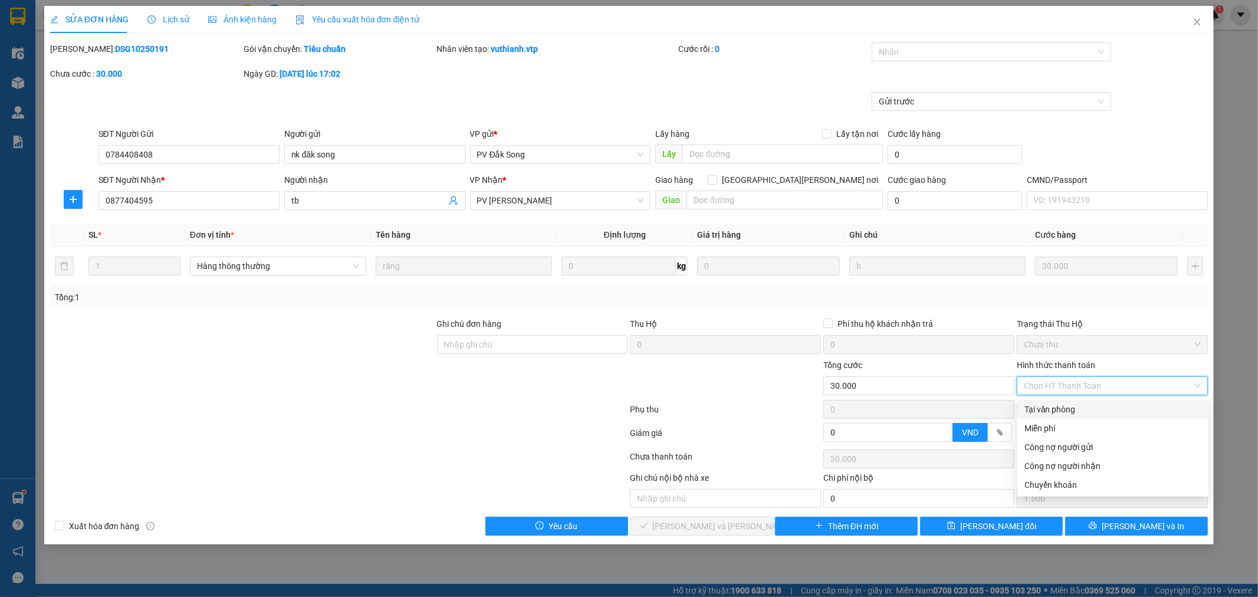
click at [1117, 408] on div "Tại văn phòng" at bounding box center [1113, 409] width 177 height 13
type input "0"
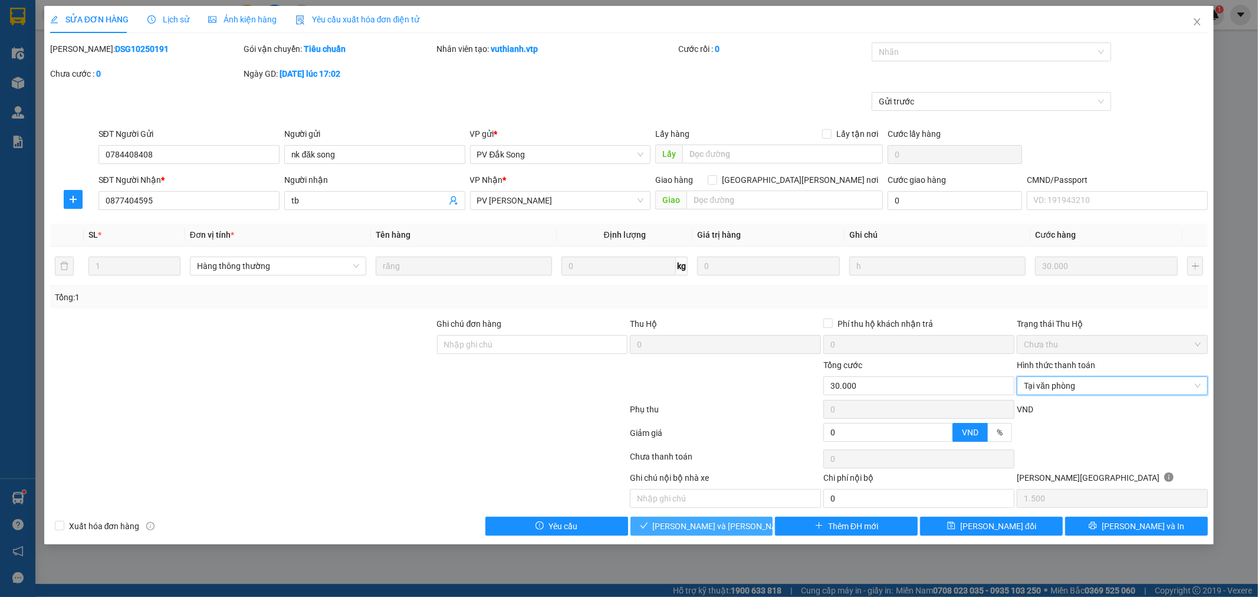
click at [732, 522] on span "[PERSON_NAME] và [PERSON_NAME] hàng" at bounding box center [732, 526] width 159 height 13
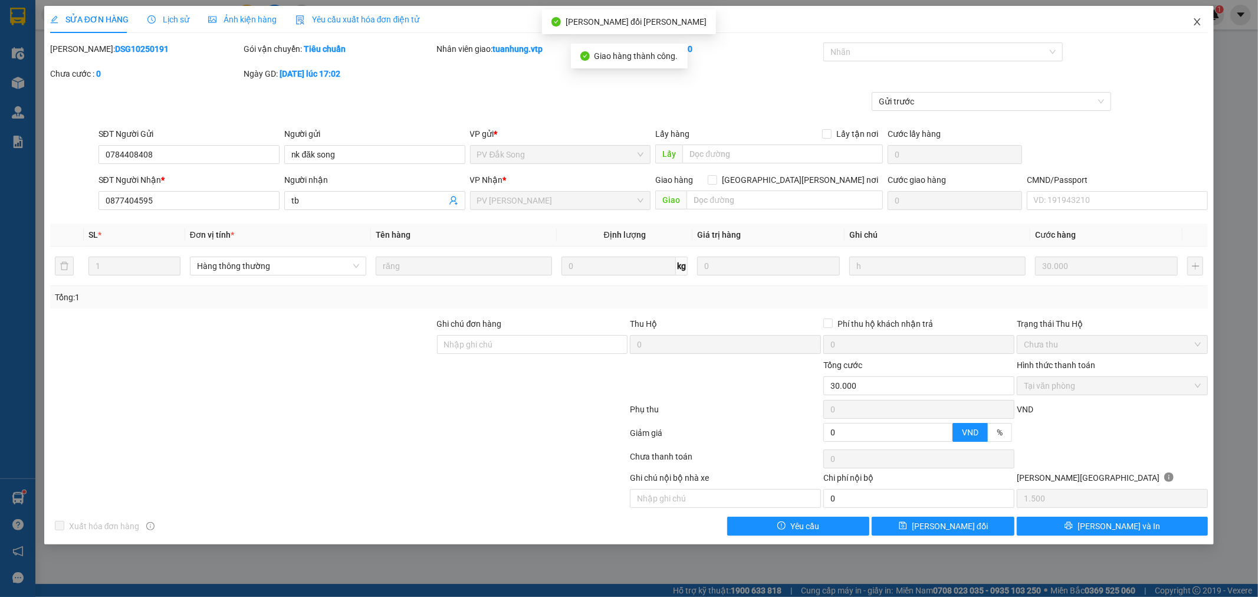
click at [1199, 21] on icon "close" at bounding box center [1197, 21] width 9 height 9
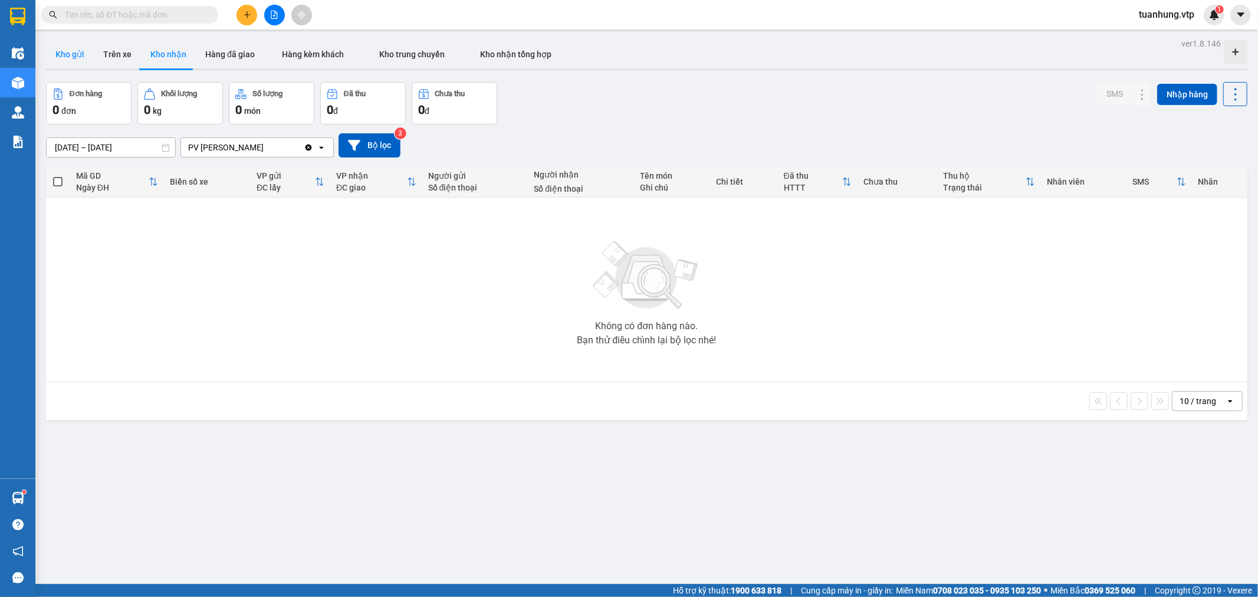
click at [61, 51] on button "Kho gửi" at bounding box center [70, 54] width 48 height 28
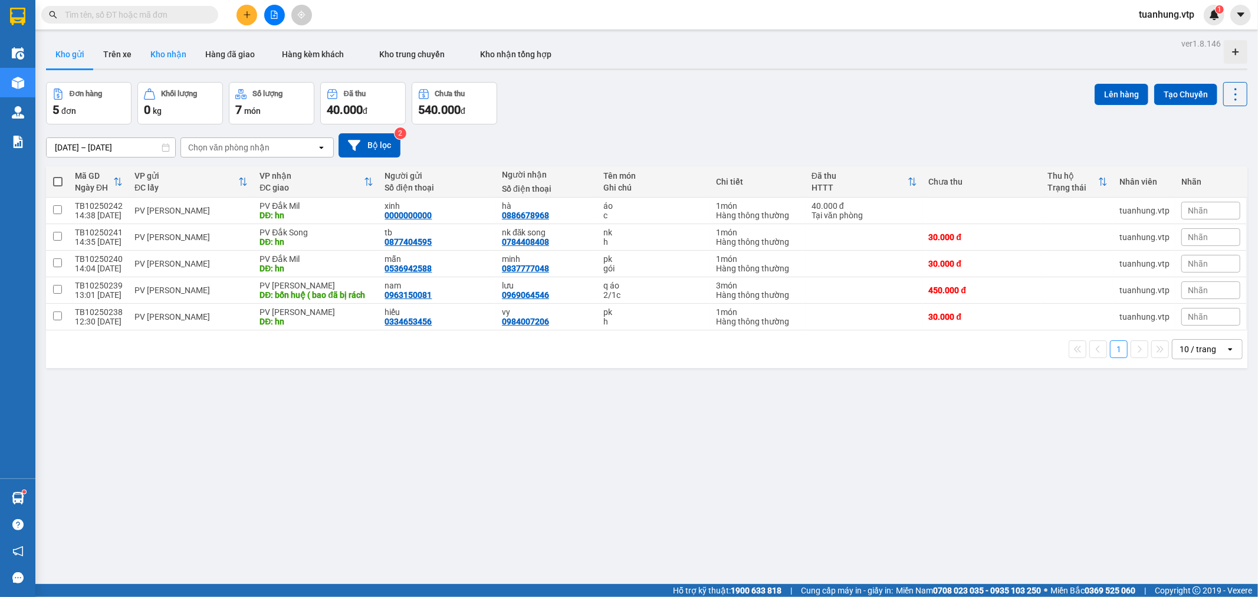
click at [152, 51] on button "Kho nhận" at bounding box center [168, 54] width 55 height 28
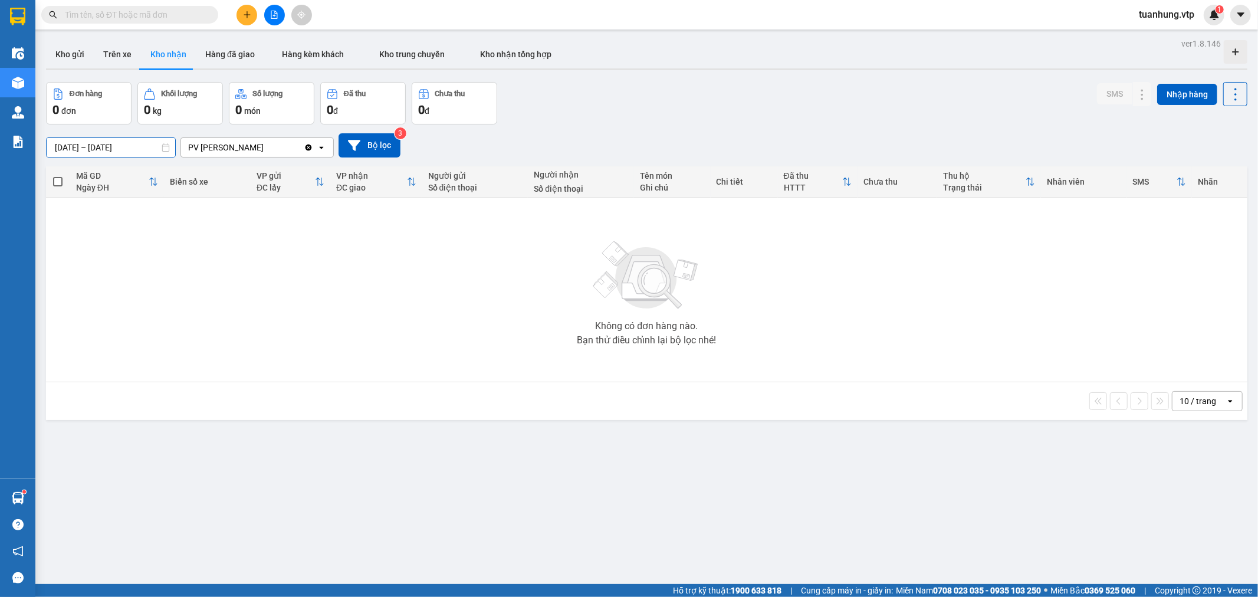
click at [70, 147] on input "[DATE] – [DATE]" at bounding box center [111, 147] width 129 height 19
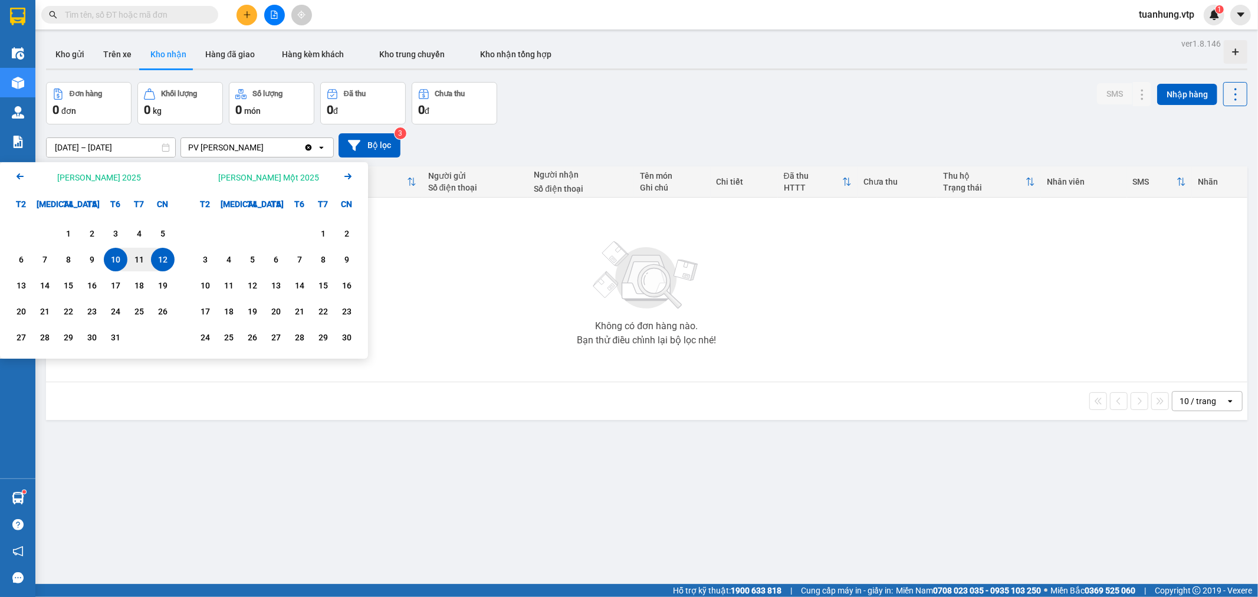
click at [20, 179] on icon "Arrow Left" at bounding box center [20, 176] width 14 height 14
click at [116, 231] on div "1" at bounding box center [115, 234] width 17 height 14
click at [138, 147] on input "[DATE] – / /" at bounding box center [111, 147] width 129 height 19
click at [354, 179] on icon "Arrow Right" at bounding box center [348, 176] width 14 height 14
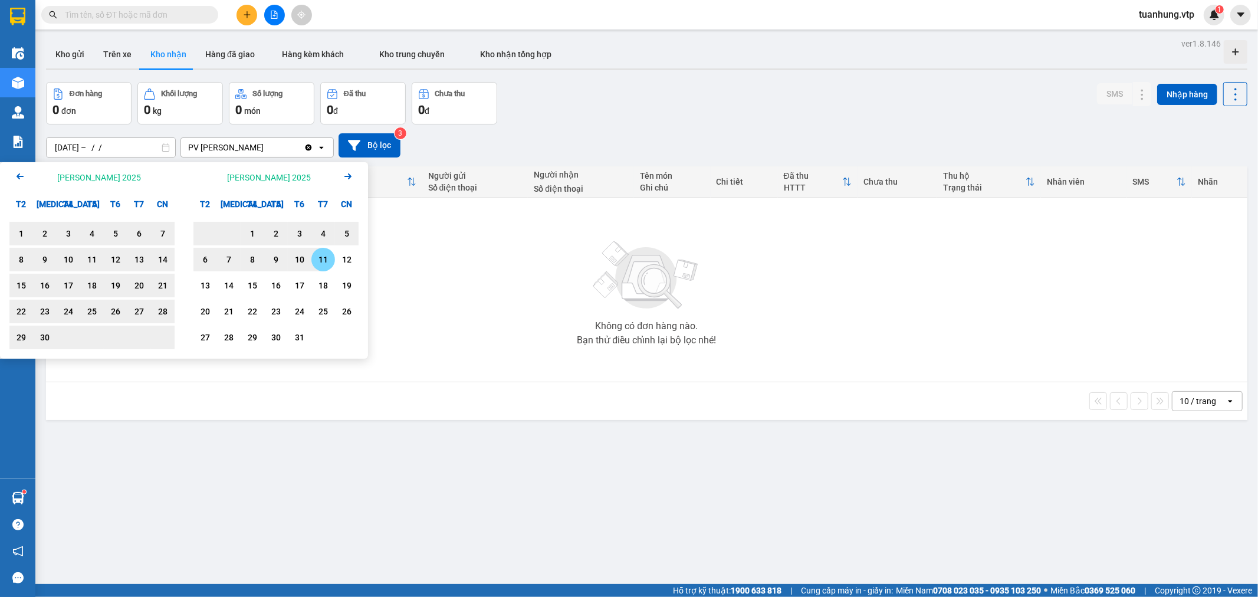
click at [322, 258] on div "11" at bounding box center [323, 260] width 17 height 14
type input "[DATE] – [DATE]"
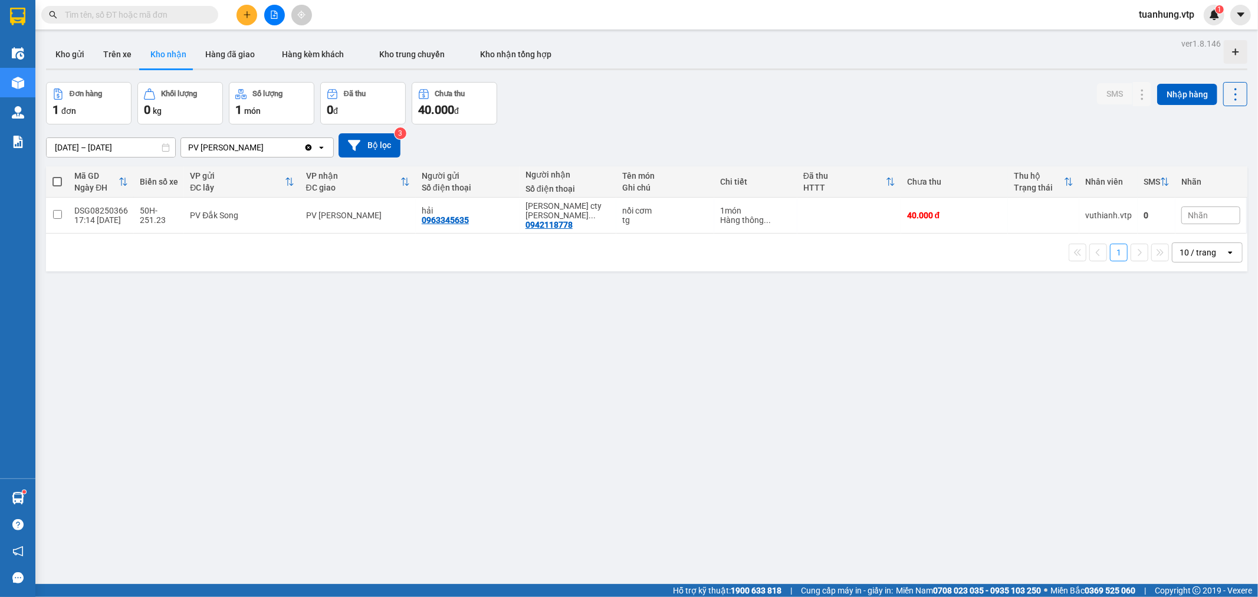
click at [818, 112] on div "Đơn hàng 1 đơn Khối lượng 0 kg Số lượng 1 món Đã thu 0 đ Chưa thu 40.000 đ SMS …" at bounding box center [647, 103] width 1202 height 42
click at [454, 391] on div "ver 1.8.146 Kho gửi Trên xe [PERSON_NAME] Hàng đã giao Hàng kèm khách [PERSON_N…" at bounding box center [646, 333] width 1211 height 597
click at [69, 53] on button "Kho gửi" at bounding box center [70, 54] width 48 height 28
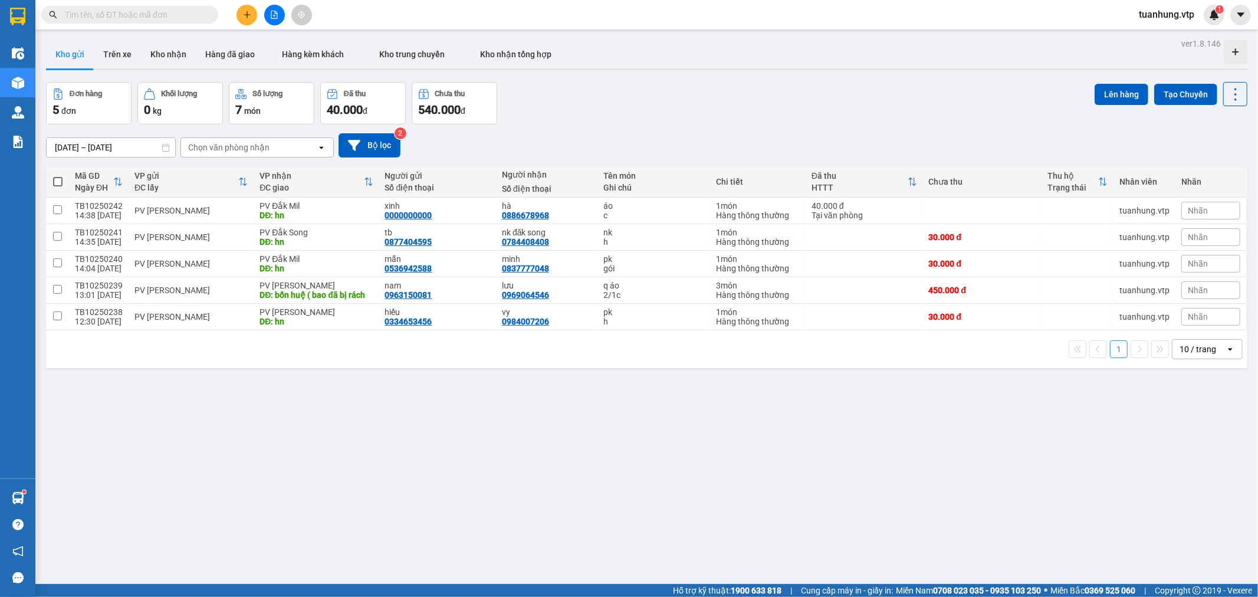
click at [62, 181] on label at bounding box center [57, 182] width 11 height 12
click at [58, 176] on input "checkbox" at bounding box center [58, 176] width 0 height 0
checkbox input "true"
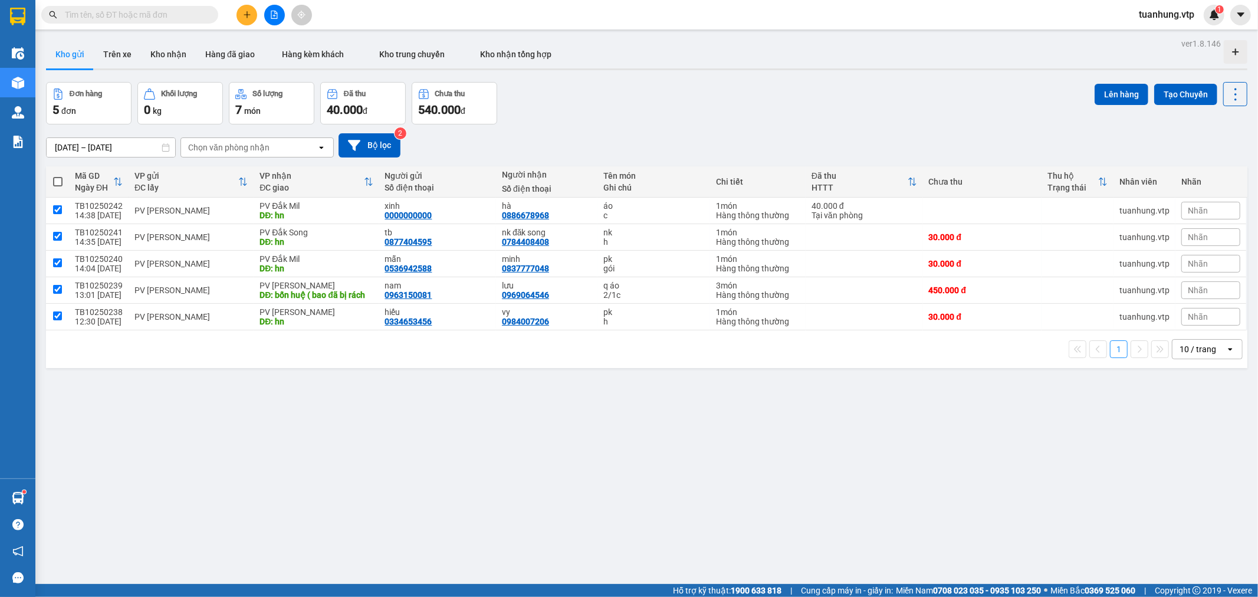
checkbox input "true"
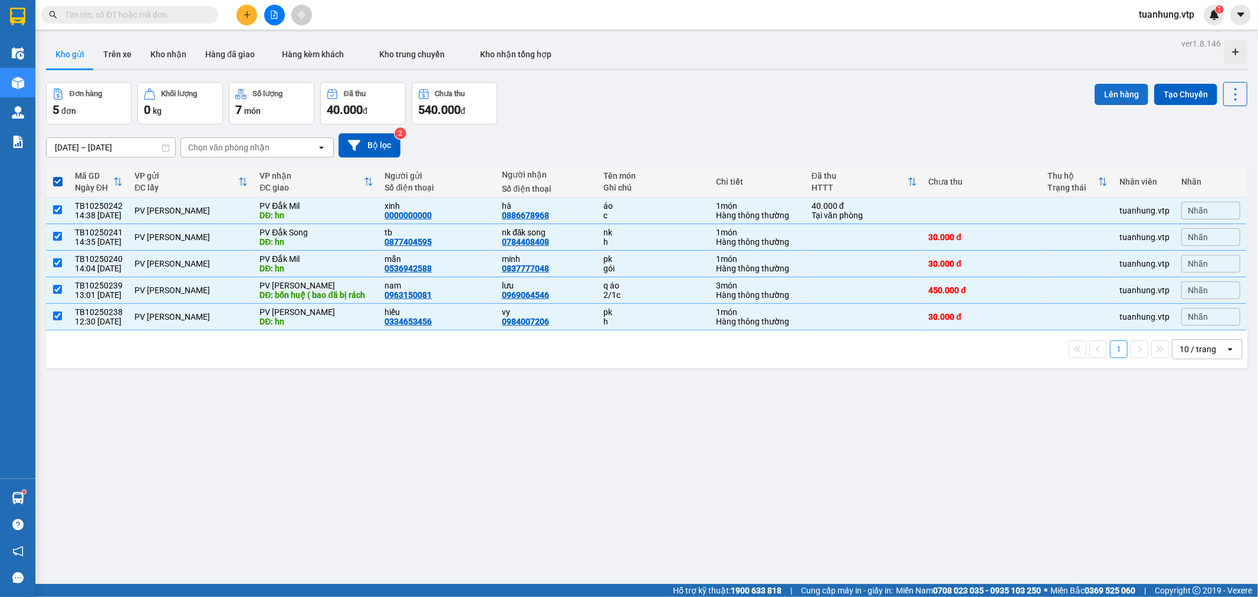
click at [1113, 93] on button "Lên hàng" at bounding box center [1122, 94] width 54 height 21
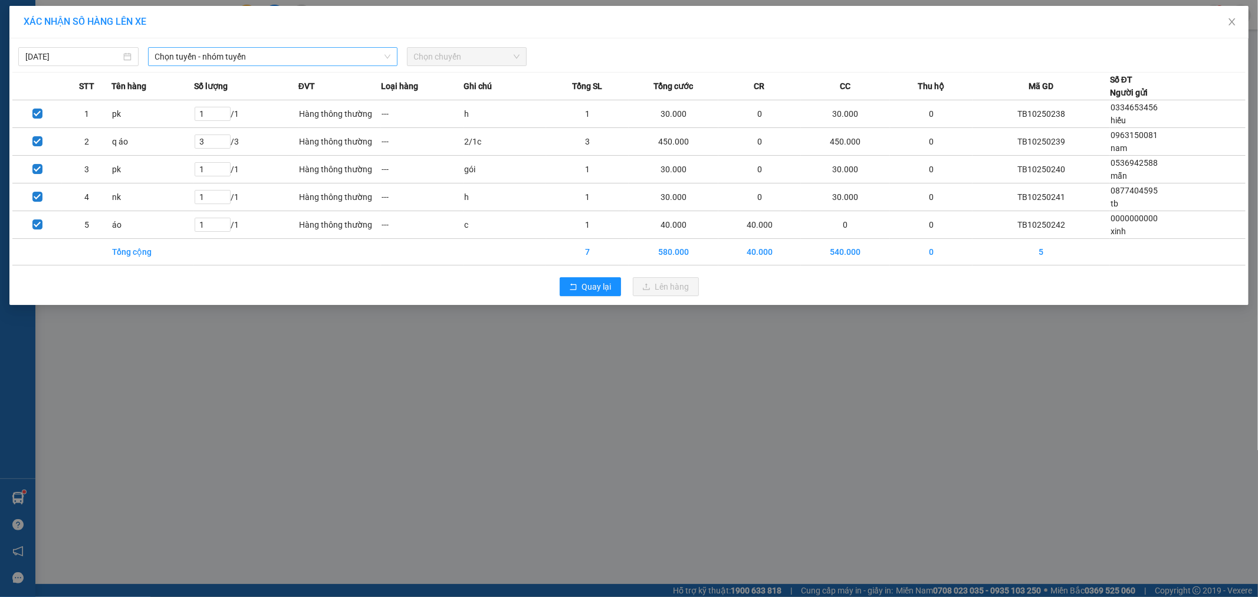
click at [227, 57] on span "Chọn tuyến - nhóm tuyến" at bounding box center [272, 57] width 235 height 18
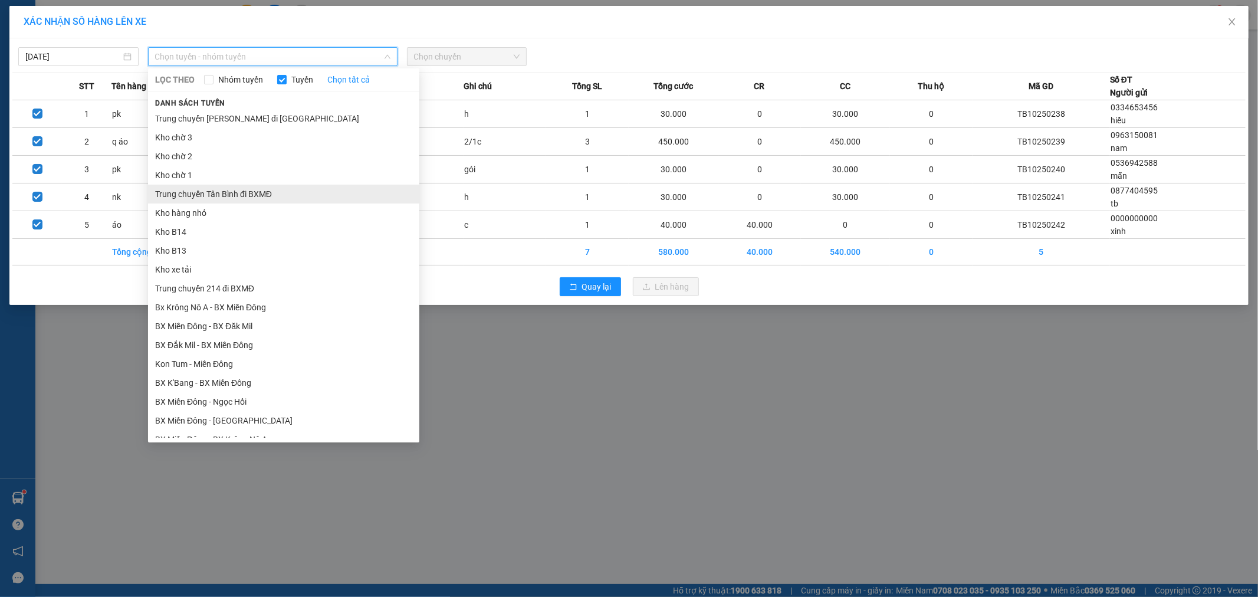
click at [237, 192] on li "Trung chuyển Tân Bình đi BXMĐ" at bounding box center [283, 194] width 271 height 19
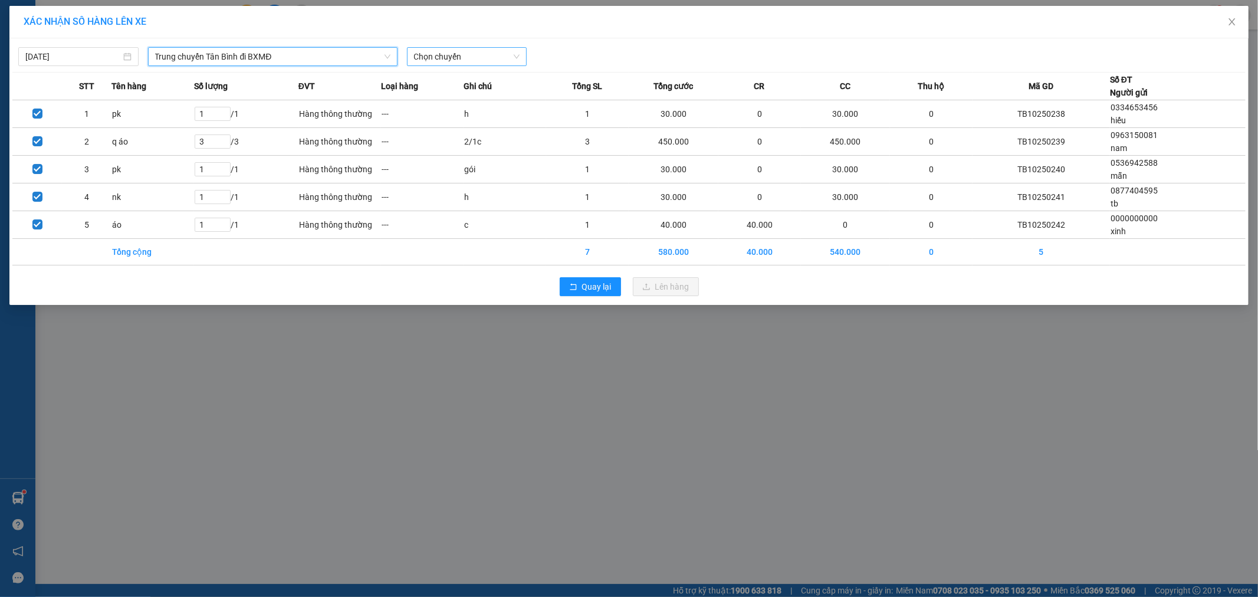
click at [517, 53] on span "Chọn chuyến" at bounding box center [467, 57] width 106 height 18
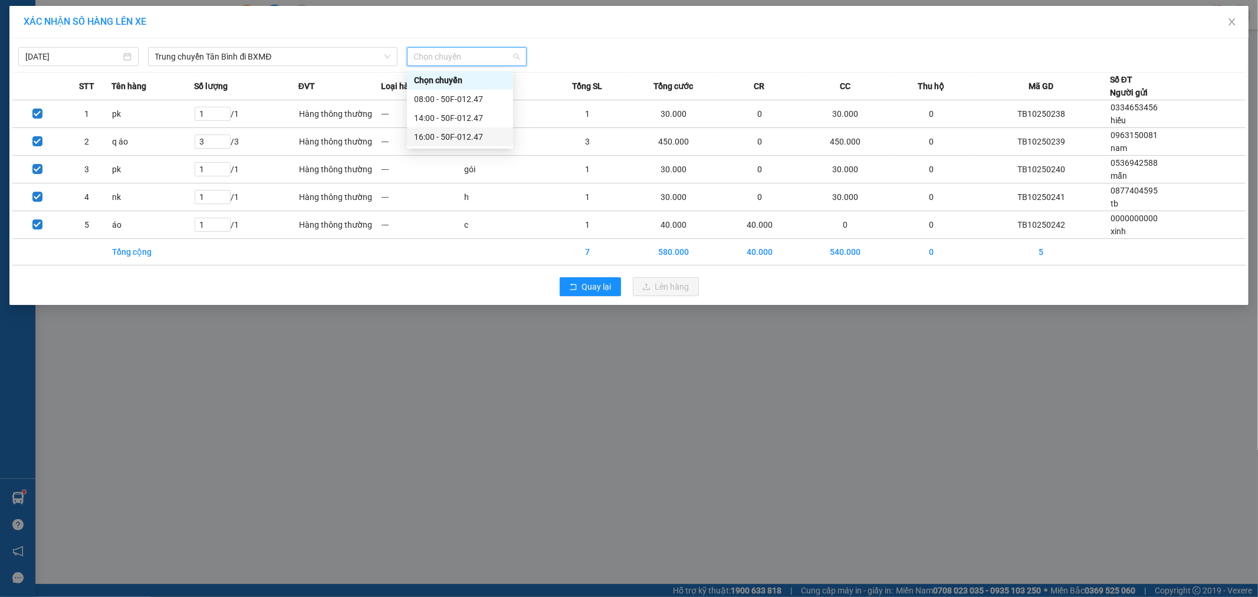
click at [467, 132] on div "16:00 - 50F-012.47" at bounding box center [460, 136] width 92 height 13
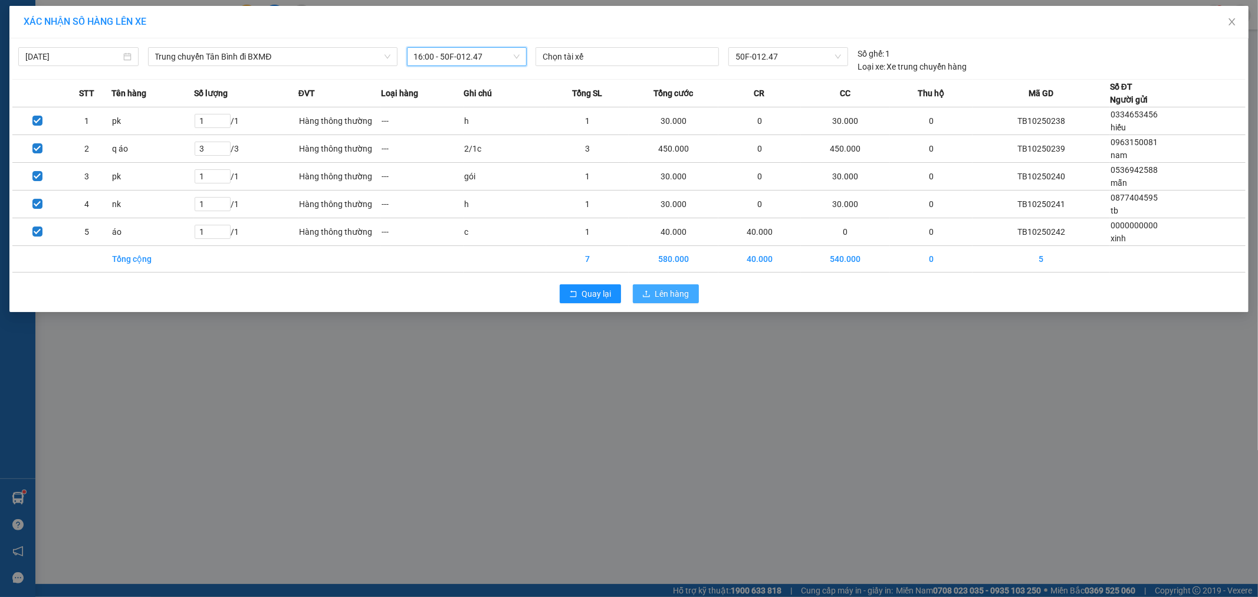
click at [673, 291] on span "Lên hàng" at bounding box center [672, 293] width 34 height 13
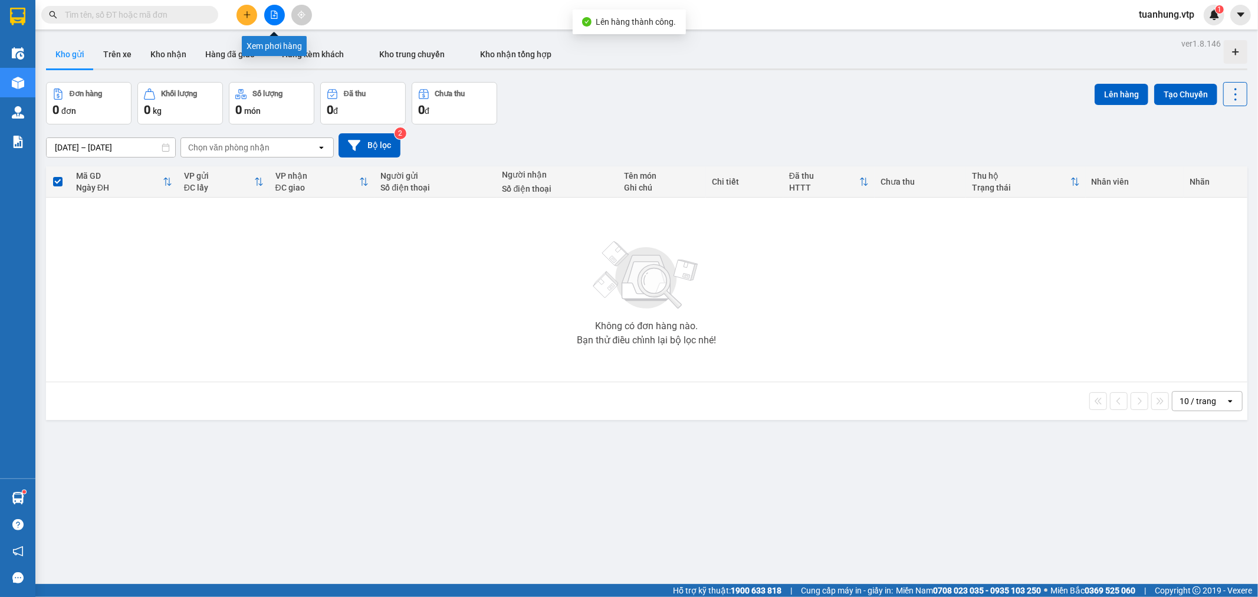
click at [270, 15] on icon "file-add" at bounding box center [274, 15] width 8 height 8
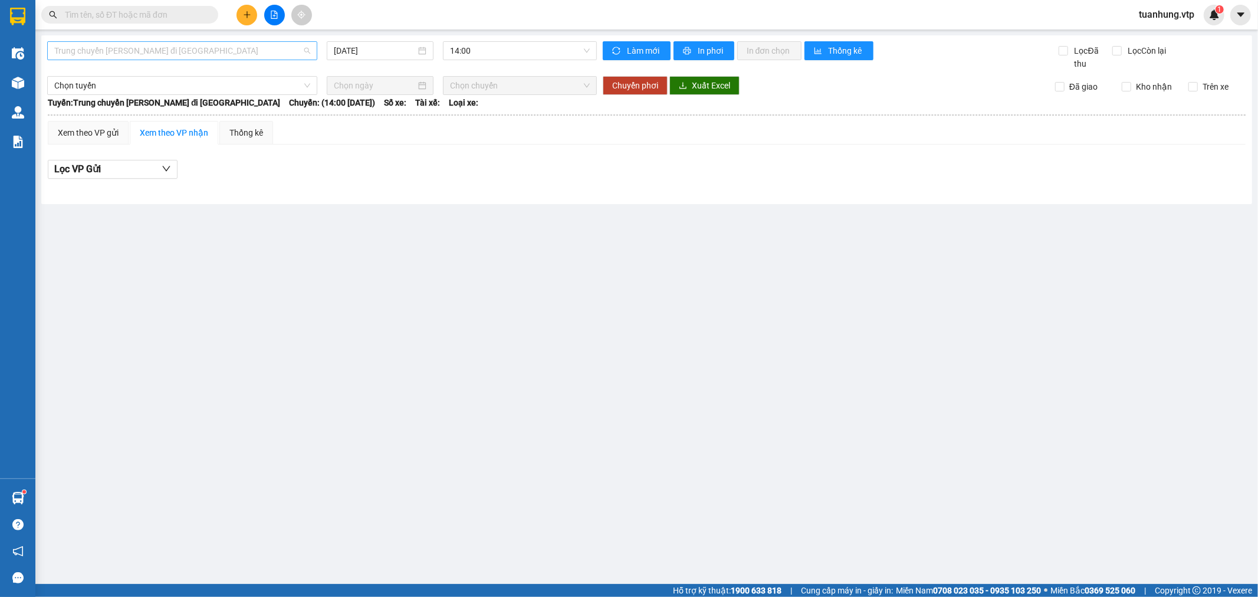
click at [139, 47] on span "Trung chuyển [PERSON_NAME] đi [GEOGRAPHIC_DATA]" at bounding box center [182, 51] width 256 height 18
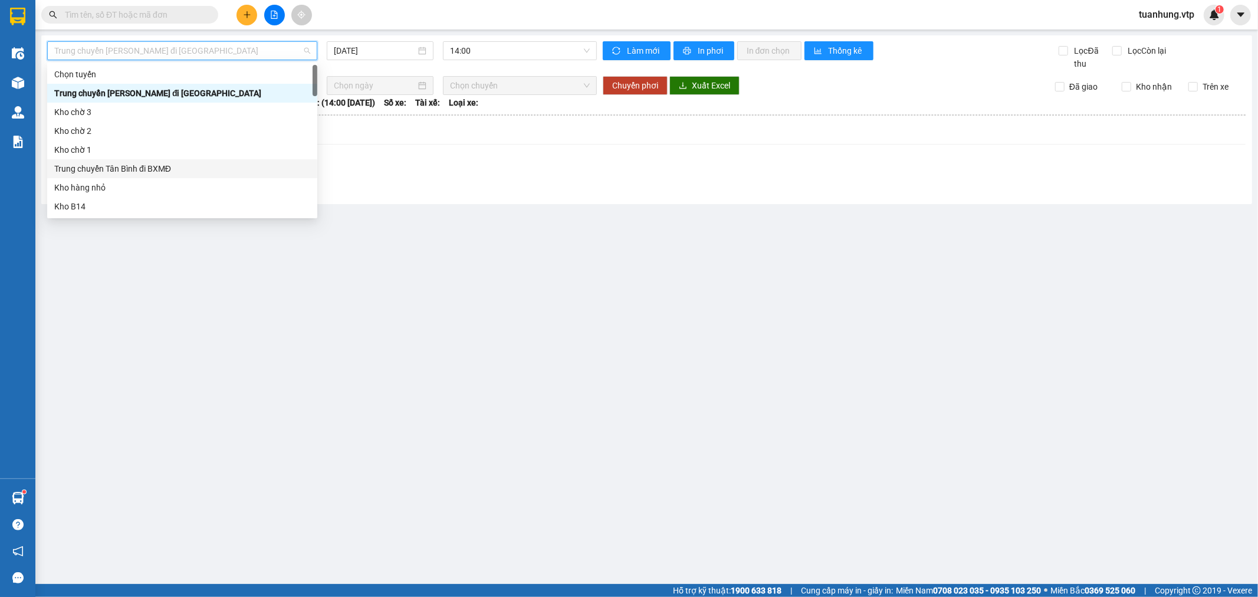
click at [165, 171] on div "Trung chuyển Tân Bình đi BXMĐ" at bounding box center [182, 168] width 256 height 13
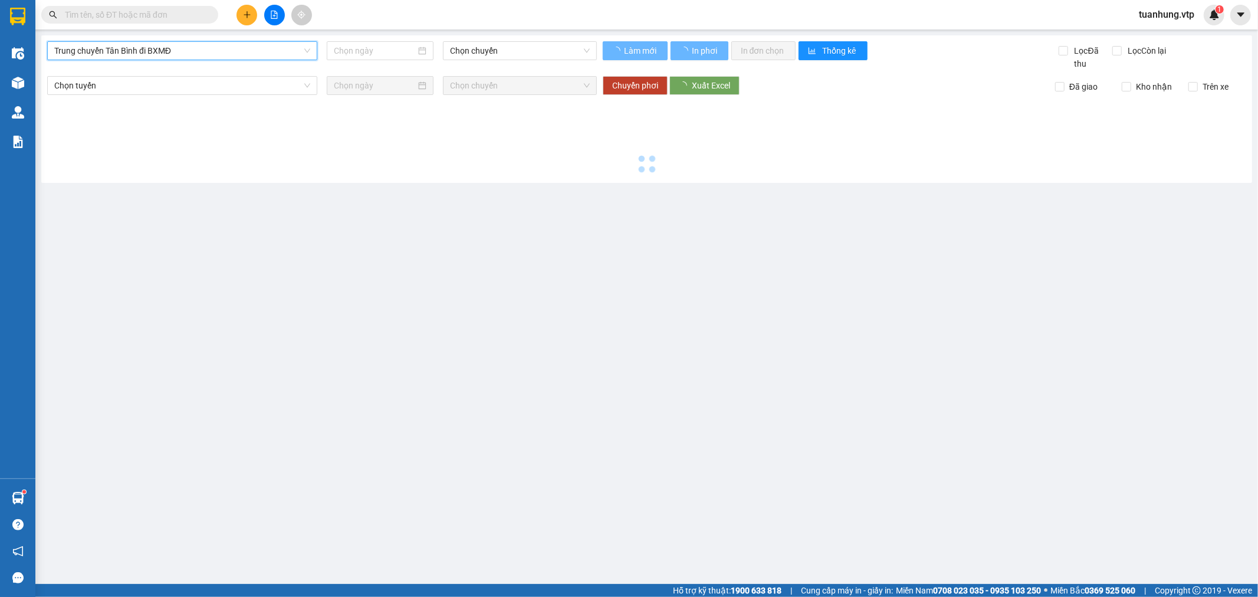
type input "[DATE]"
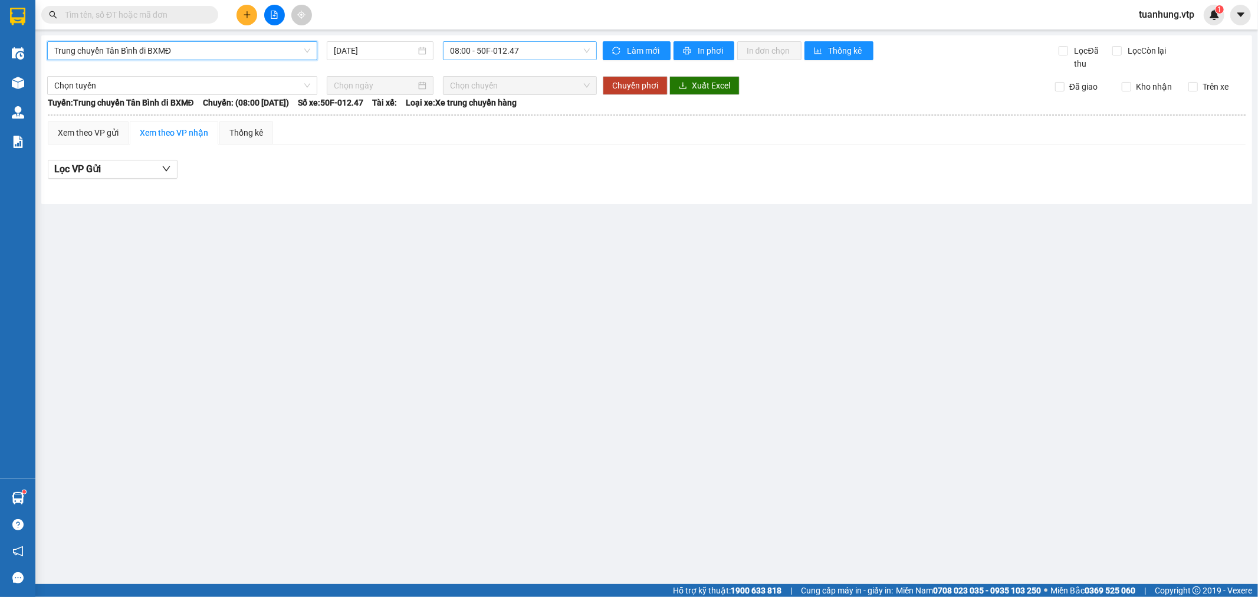
click at [592, 54] on div "08:00 - 50F-012.47" at bounding box center [519, 50] width 153 height 19
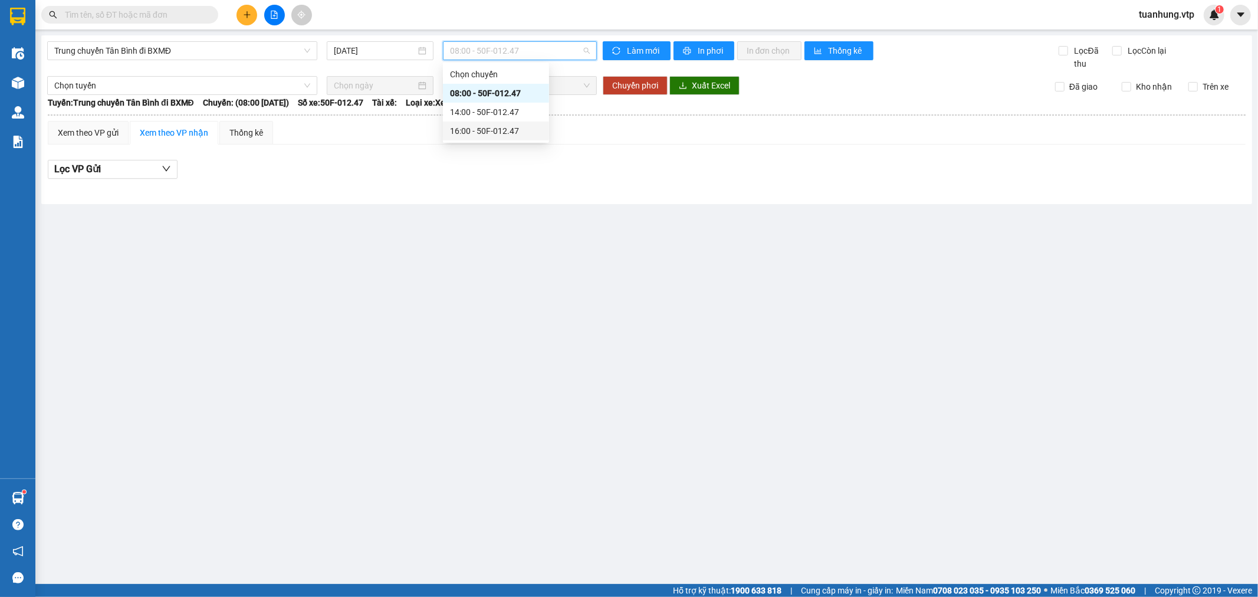
click at [520, 133] on div "16:00 - 50F-012.47" at bounding box center [496, 130] width 92 height 13
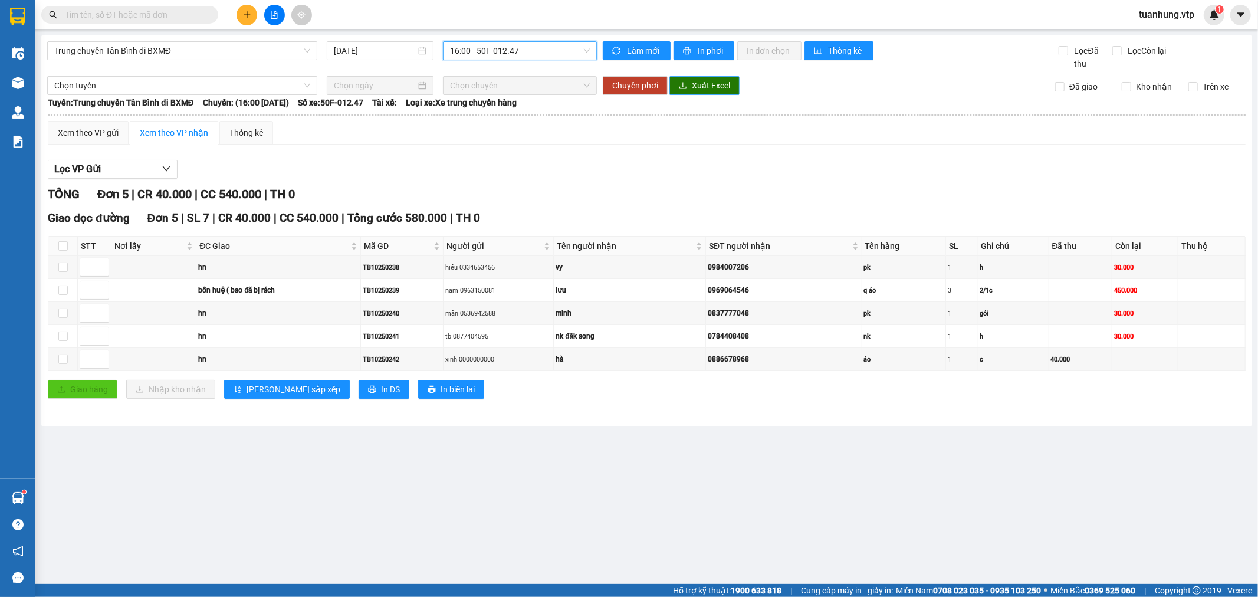
click at [706, 86] on span "Xuất Excel" at bounding box center [711, 85] width 38 height 13
click at [96, 132] on div "Xem theo VP gửi" at bounding box center [88, 132] width 61 height 13
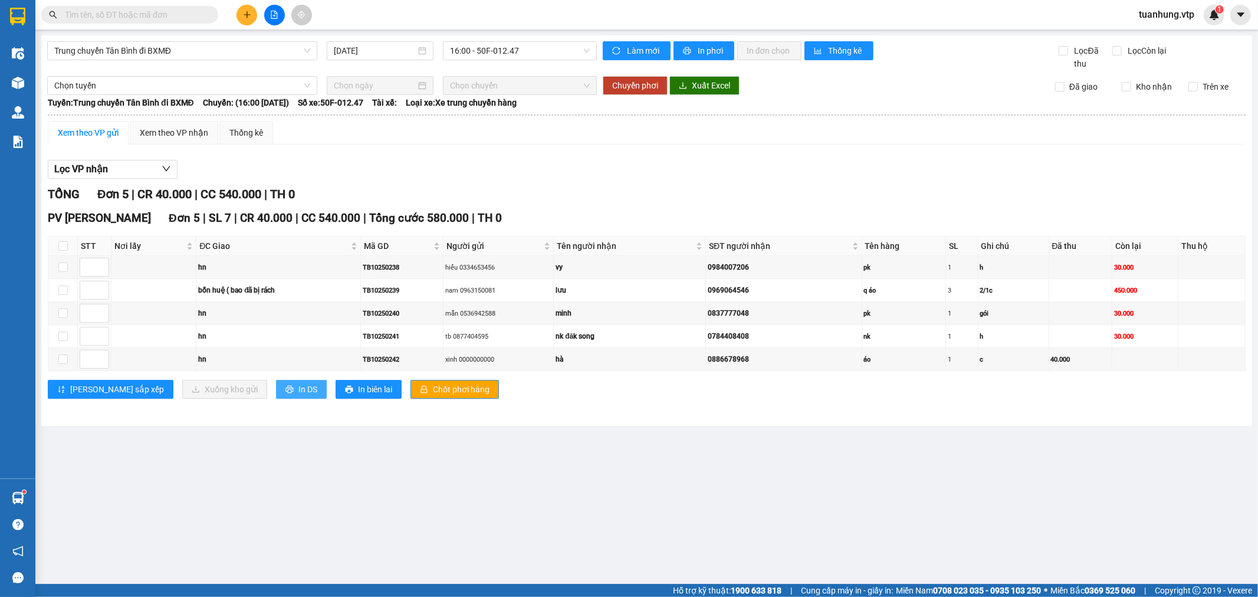
click at [299, 395] on span "In DS" at bounding box center [308, 389] width 19 height 13
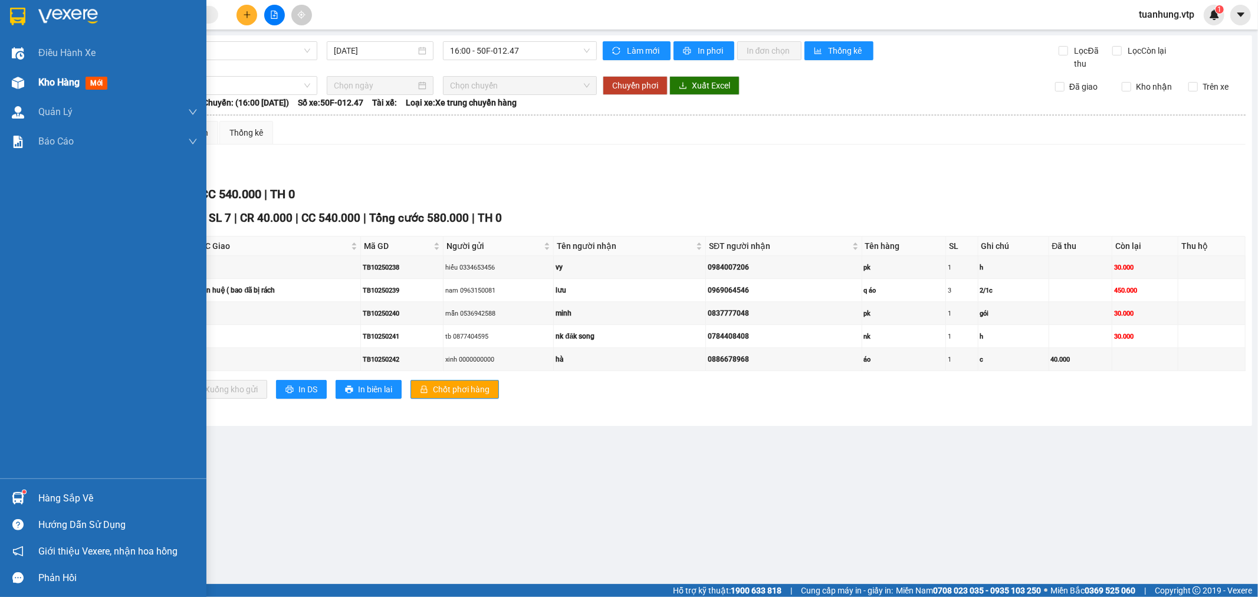
click at [51, 78] on span "Kho hàng" at bounding box center [58, 82] width 41 height 11
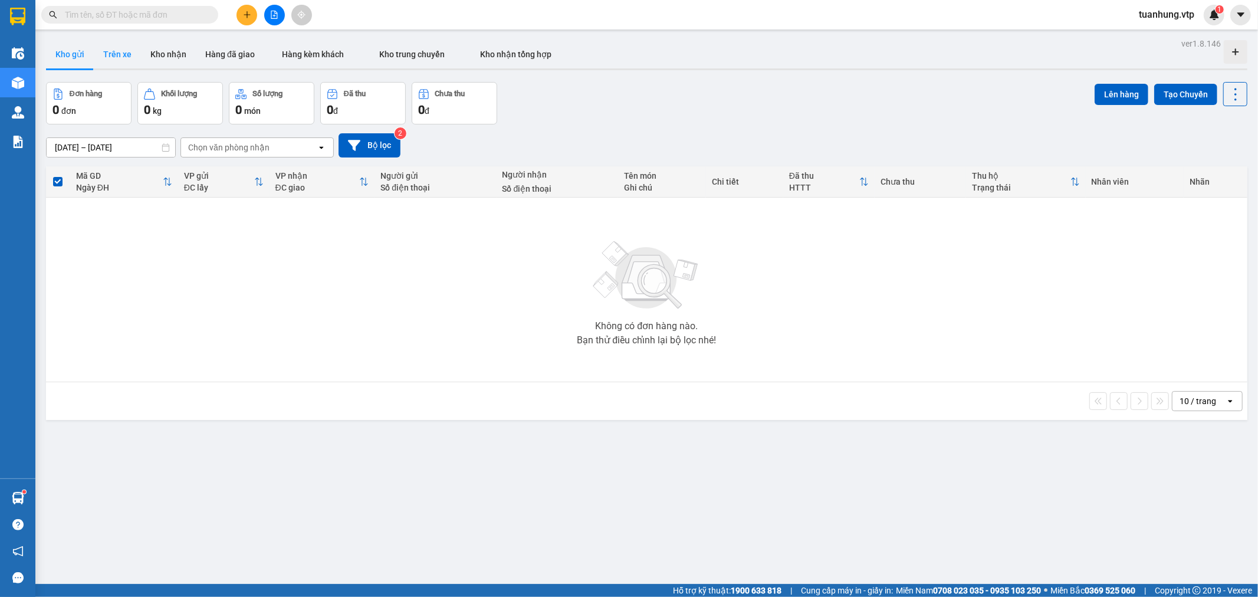
click at [107, 48] on button "Trên xe" at bounding box center [117, 54] width 47 height 28
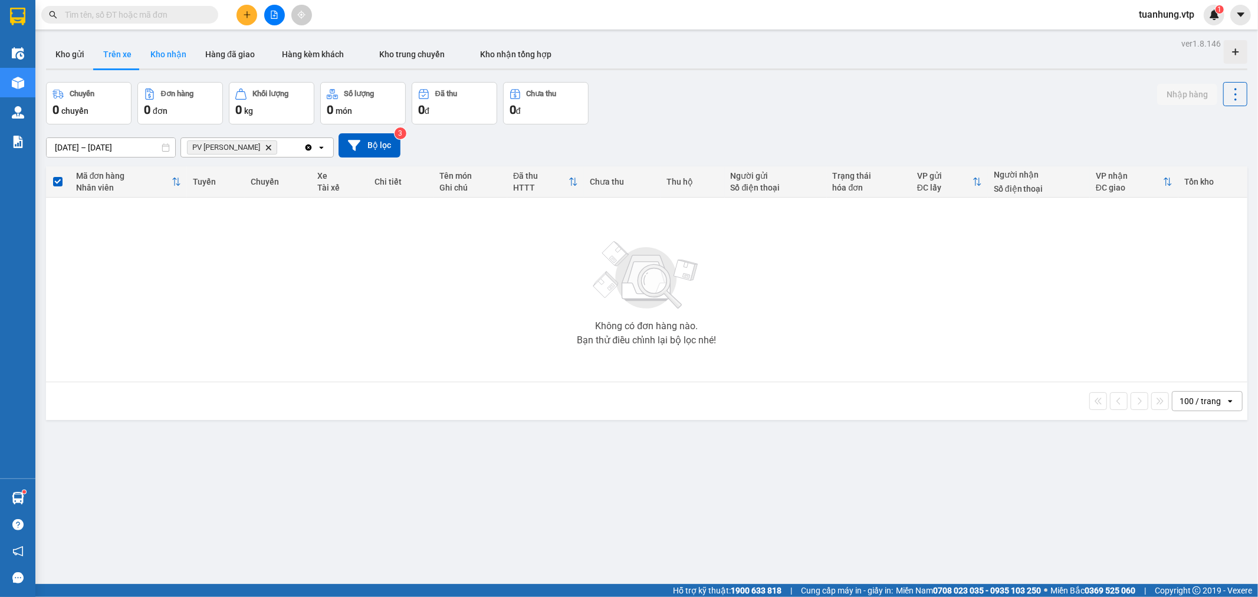
click at [167, 54] on button "Kho nhận" at bounding box center [168, 54] width 55 height 28
type input "[DATE] – [DATE]"
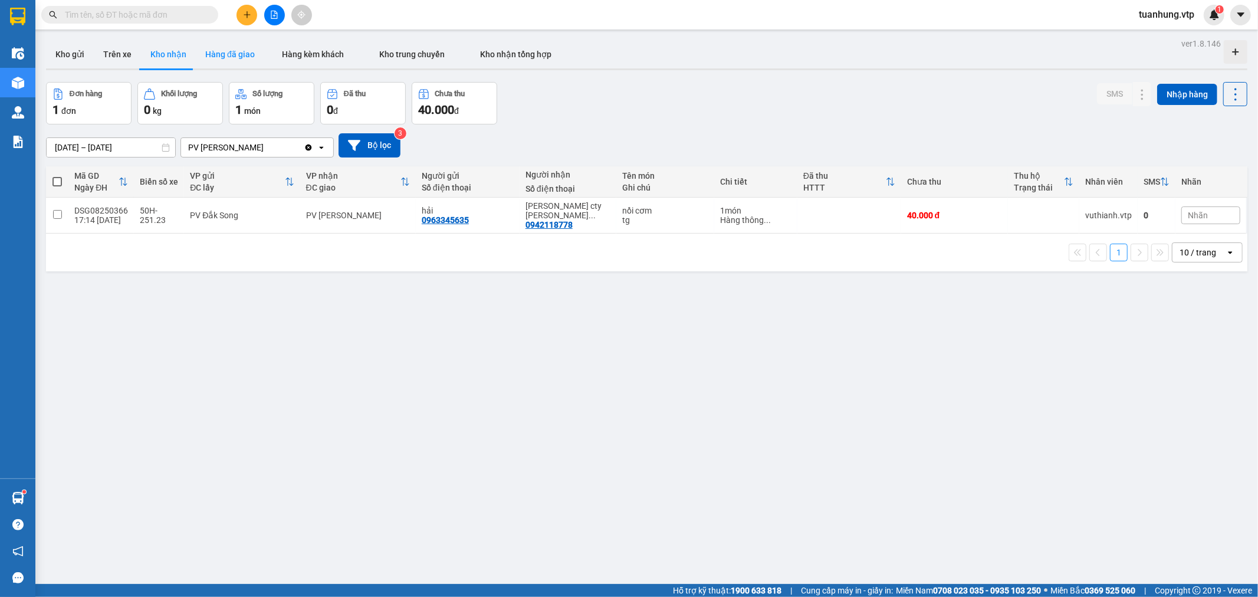
click at [217, 50] on button "Hàng đã giao" at bounding box center [230, 54] width 68 height 28
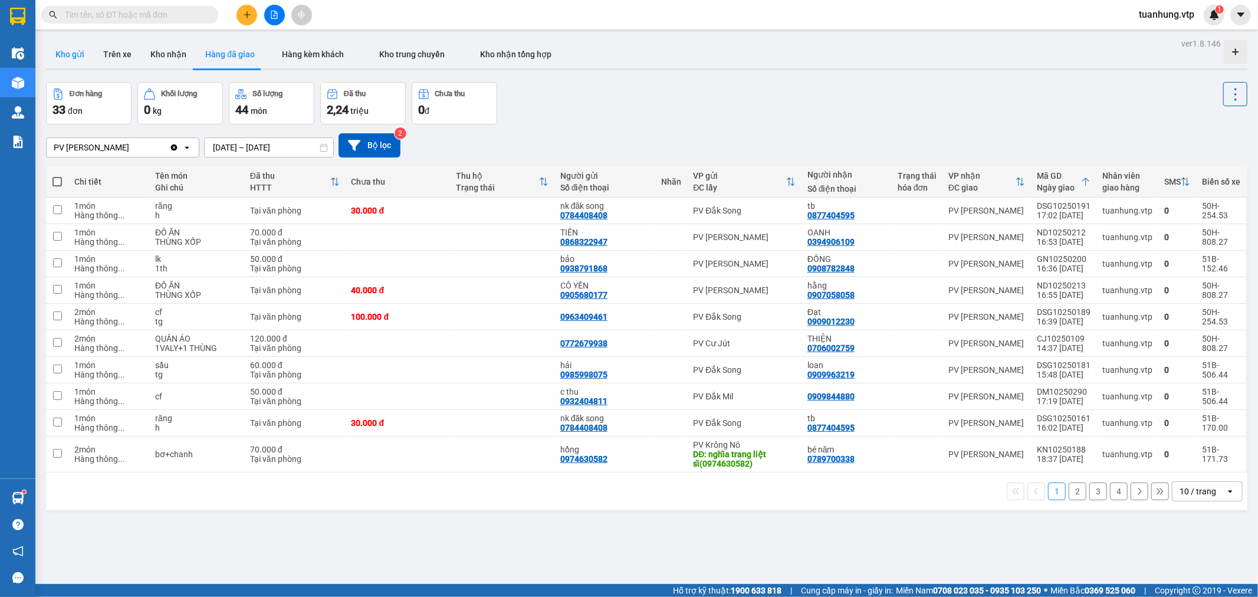
click at [69, 52] on button "Kho gửi" at bounding box center [70, 54] width 48 height 28
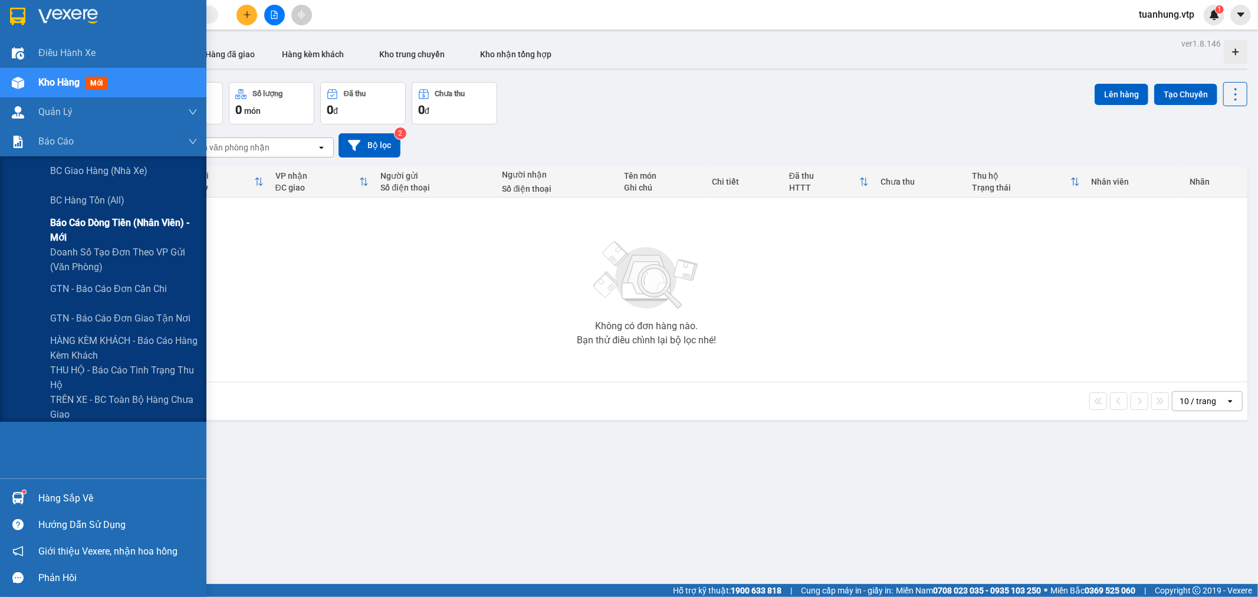
click at [85, 223] on span "Báo cáo dòng tiền (nhân viên) - mới" at bounding box center [123, 229] width 147 height 29
